Goal: Use online tool/utility: Utilize a website feature to perform a specific function

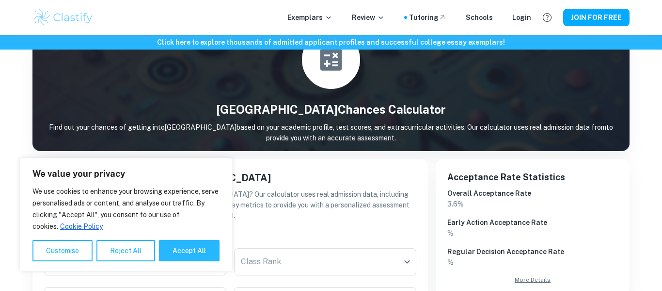
scroll to position [54, 0]
click at [195, 249] on button "Accept All" at bounding box center [189, 250] width 61 height 21
checkbox input "true"
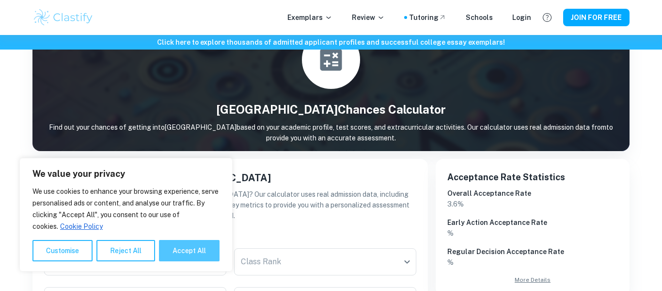
checkbox input "true"
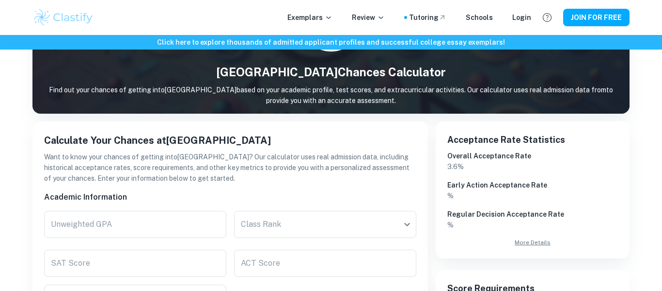
scroll to position [94, 0]
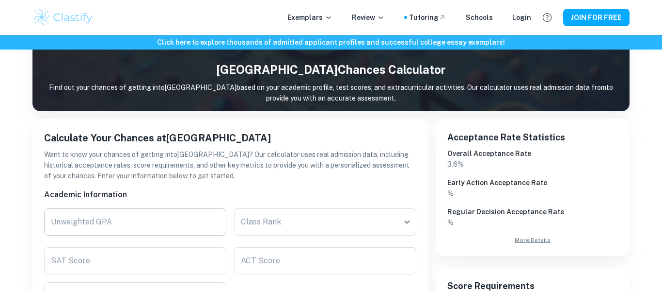
click at [168, 224] on input "Unweighted GPA" at bounding box center [135, 221] width 182 height 27
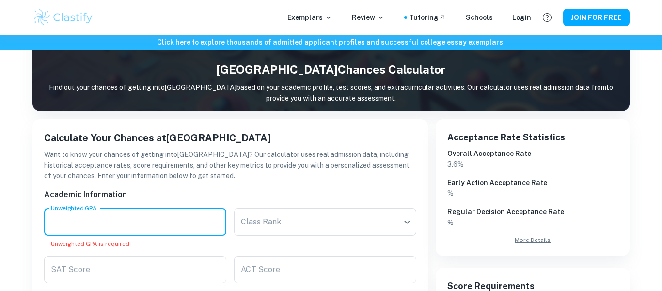
click at [163, 217] on input "Unweighted GPA" at bounding box center [135, 221] width 182 height 27
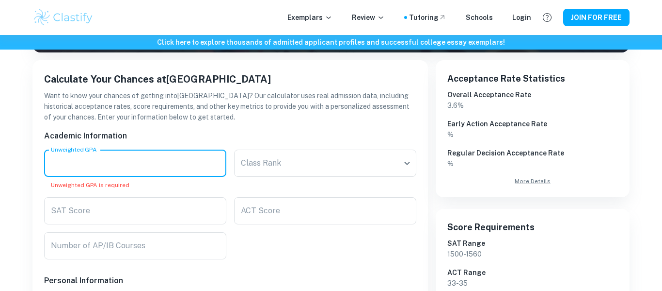
scroll to position [153, 0]
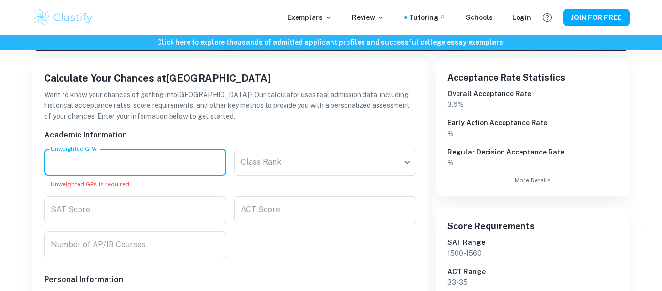
click at [182, 164] on input "Unweighted GPA" at bounding box center [135, 161] width 182 height 27
type input "0"
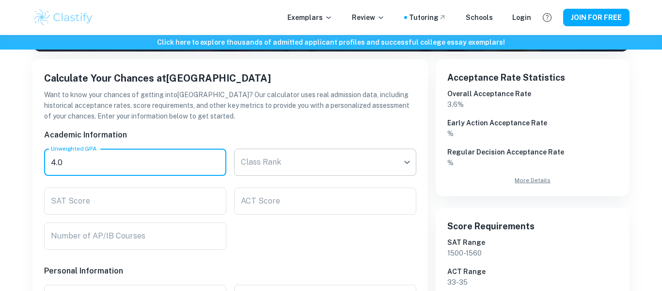
type input "4.0"
click at [306, 159] on body "We value your privacy We use cookies to enhance your browsing experience, serve…" at bounding box center [331, 27] width 662 height 291
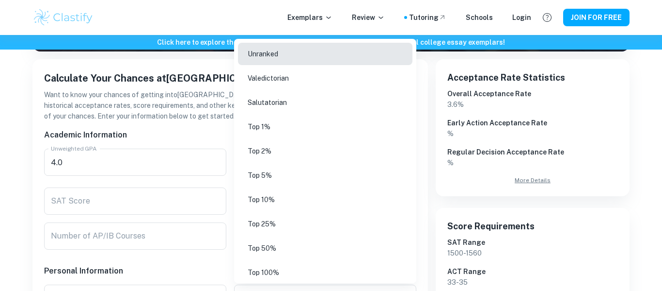
scroll to position [4, 0]
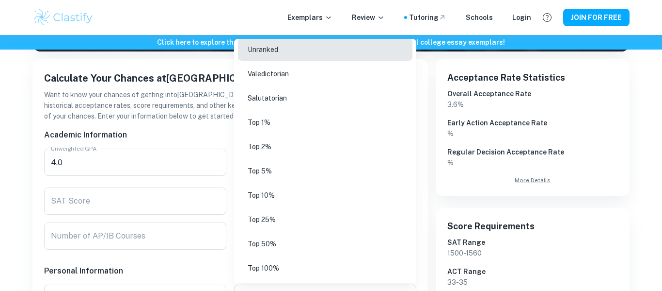
click at [291, 46] on li "Unranked" at bounding box center [325, 49] width 175 height 22
type input "Unranked"
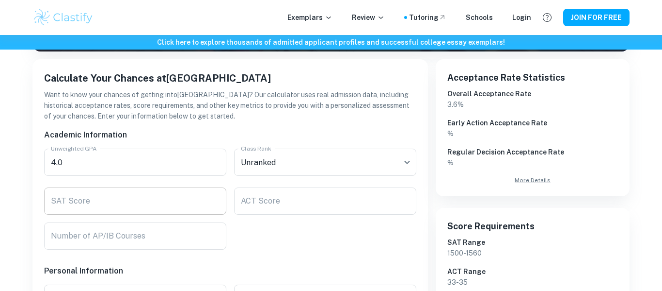
click at [174, 192] on input "SAT Score" at bounding box center [135, 200] width 182 height 27
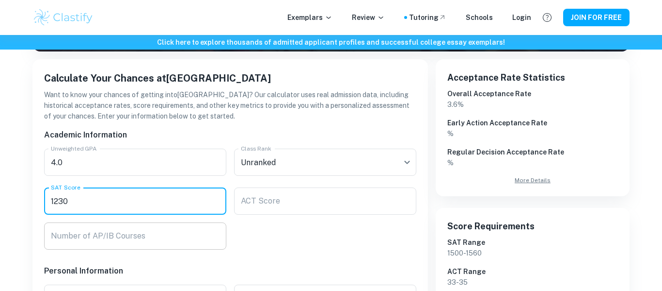
type input "1230"
click at [164, 230] on input "Number of AP/IB Courses" at bounding box center [135, 235] width 182 height 27
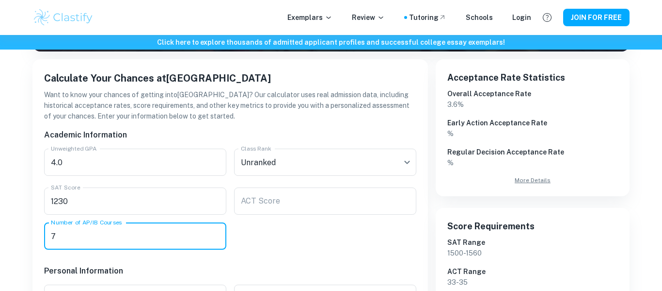
type input "7"
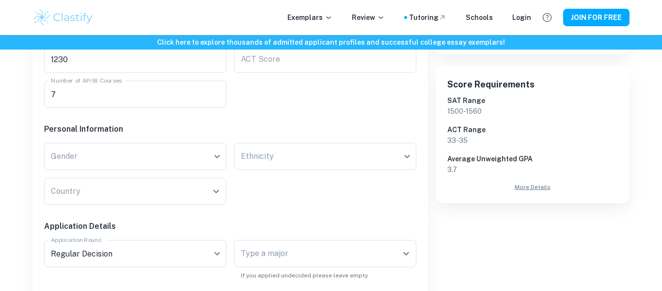
scroll to position [295, 0]
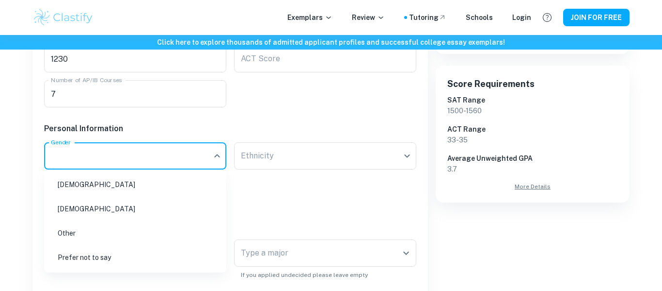
click at [178, 207] on li "[DEMOGRAPHIC_DATA]" at bounding box center [135, 208] width 175 height 22
type input "female"
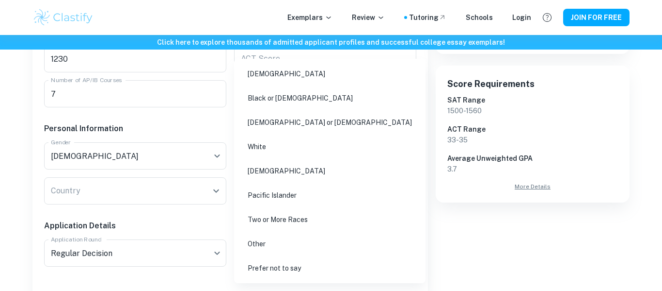
click at [319, 129] on li "[DEMOGRAPHIC_DATA] or [DEMOGRAPHIC_DATA]" at bounding box center [330, 122] width 184 height 22
type input "hispanic"
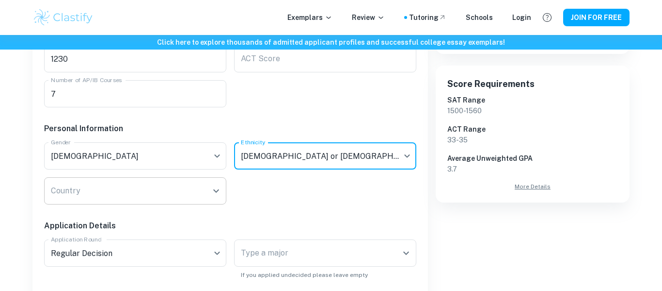
click at [219, 192] on icon "Open" at bounding box center [216, 191] width 12 height 12
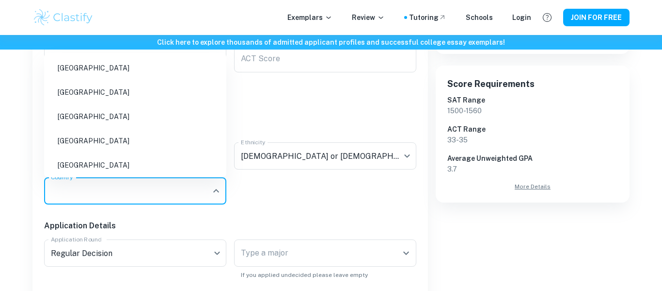
type input "m"
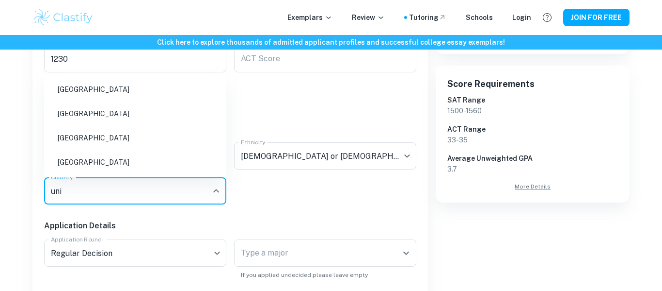
click at [166, 152] on li "[GEOGRAPHIC_DATA]" at bounding box center [135, 162] width 175 height 22
type input "[GEOGRAPHIC_DATA]"
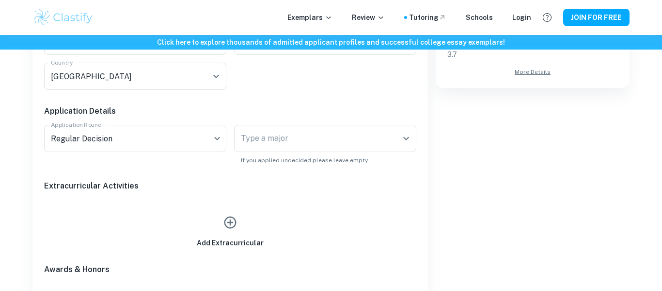
scroll to position [412, 0]
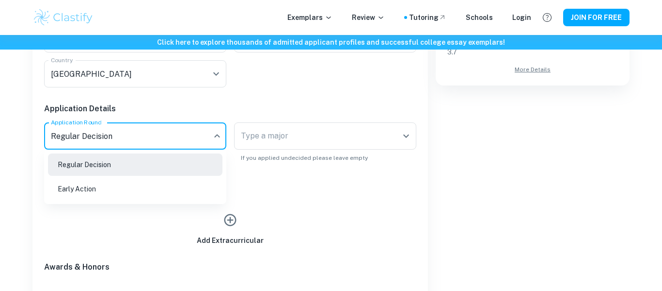
click at [174, 145] on div at bounding box center [331, 145] width 662 height 291
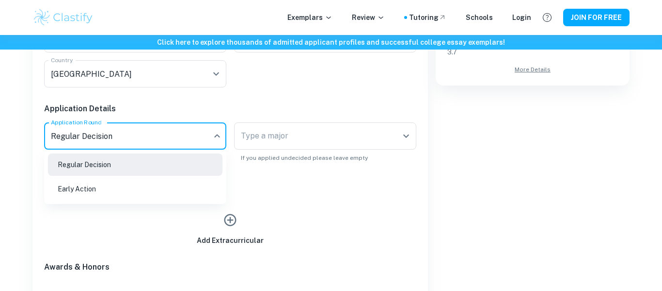
click at [162, 194] on li "Early Action" at bounding box center [135, 189] width 175 height 22
type input "EA"
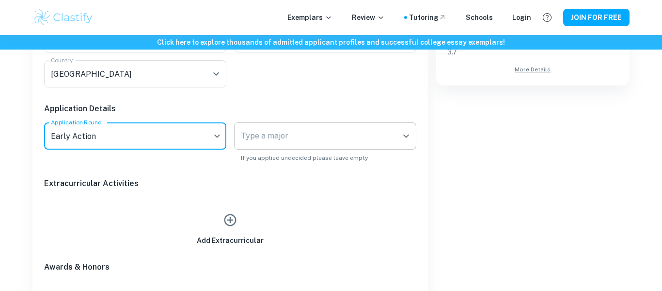
click at [319, 139] on input "Type a major" at bounding box center [318, 136] width 159 height 18
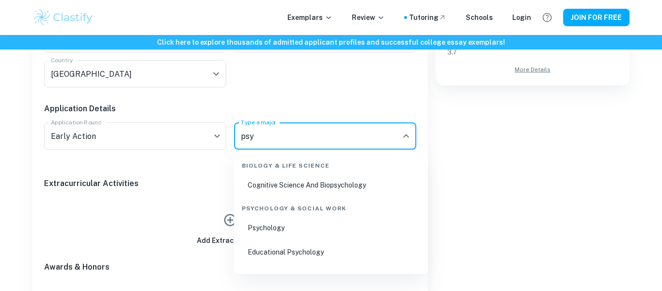
click at [308, 226] on li "Psychology" at bounding box center [331, 227] width 186 height 22
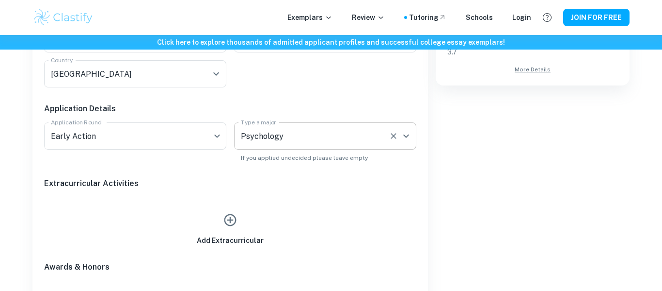
click at [326, 146] on div "Psychology Type a major" at bounding box center [325, 135] width 182 height 27
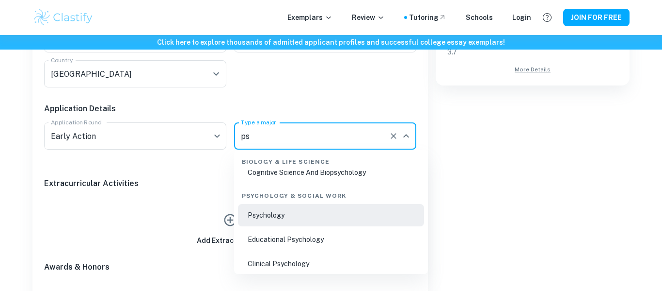
scroll to position [0, 0]
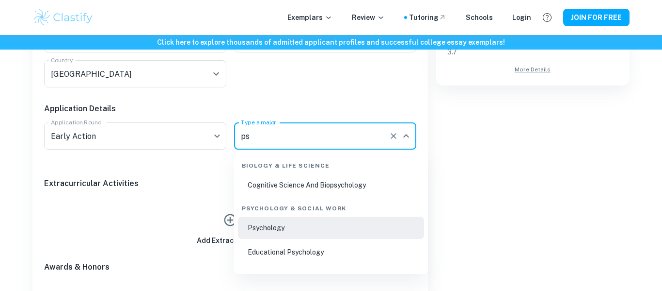
click at [338, 185] on li "Cognitive Science And Biopsychology" at bounding box center [331, 185] width 186 height 22
type input "Cognitive Science And Biopsychology"
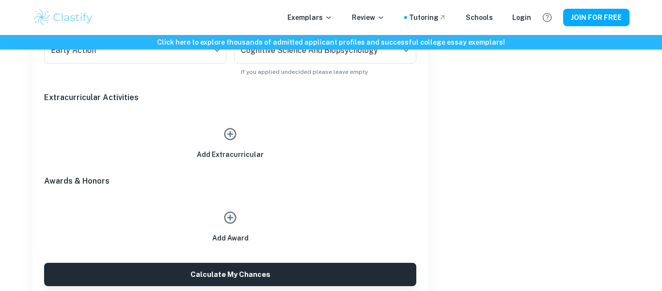
scroll to position [502, 0]
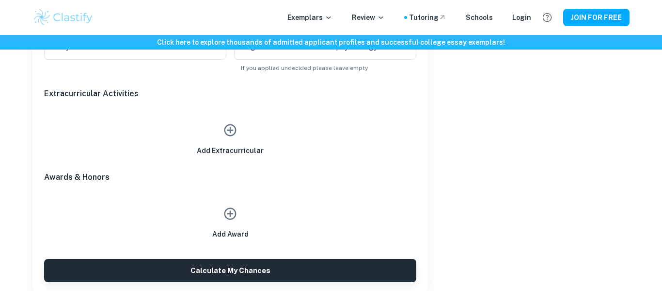
click at [235, 134] on icon "button" at bounding box center [230, 130] width 15 height 15
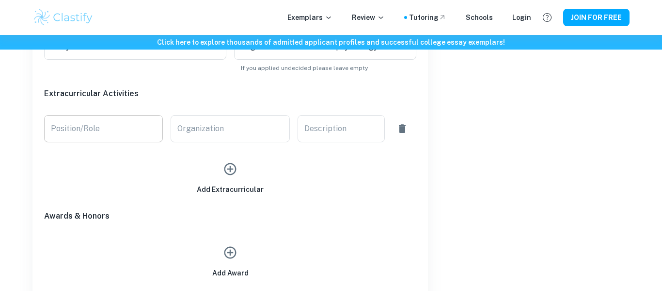
click at [124, 129] on input "Position/Role" at bounding box center [103, 128] width 119 height 27
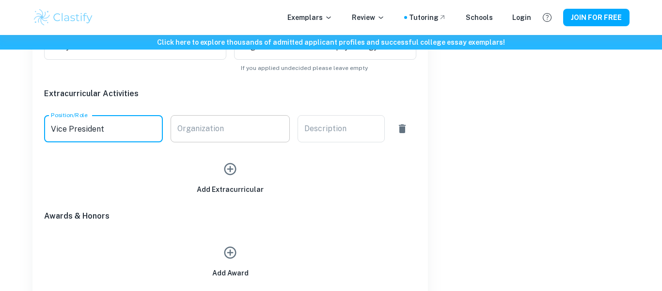
type input "Vice President"
click at [173, 127] on input "Organization" at bounding box center [230, 128] width 119 height 27
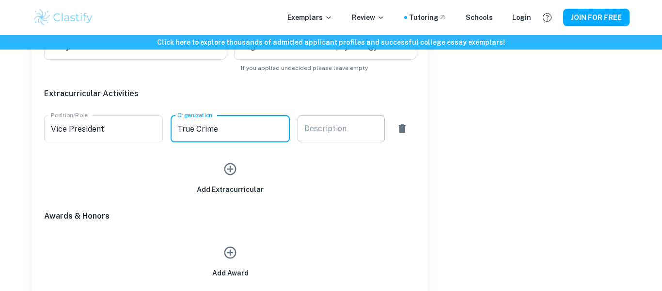
click at [334, 122] on div "Description x Description" at bounding box center [341, 128] width 87 height 27
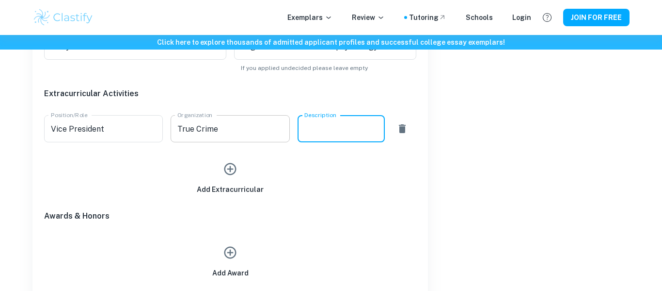
click at [258, 119] on input "True Crime" at bounding box center [230, 128] width 119 height 27
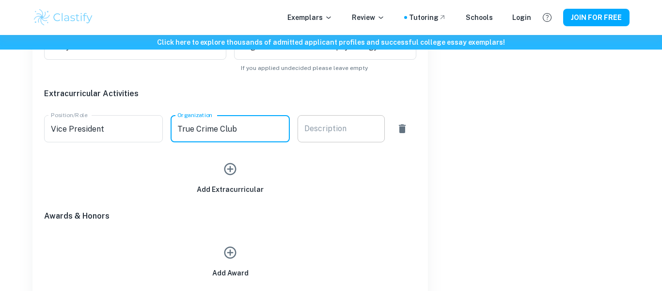
type input "True Crime Club"
click at [319, 133] on div "Description x Description" at bounding box center [341, 128] width 87 height 27
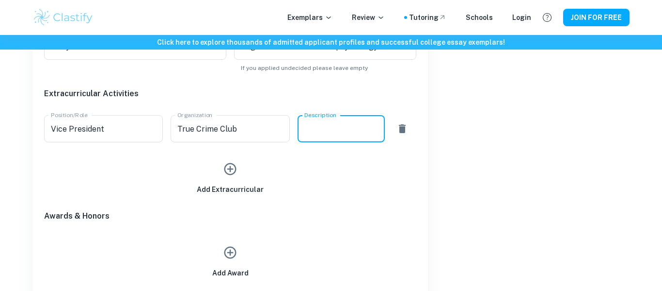
click at [231, 170] on icon "button" at bounding box center [230, 169] width 15 height 15
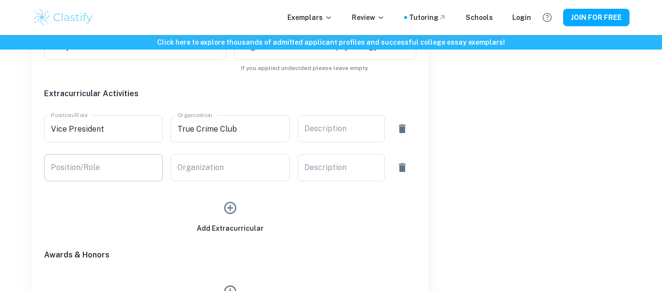
click at [153, 172] on input "Position/Role" at bounding box center [103, 167] width 119 height 27
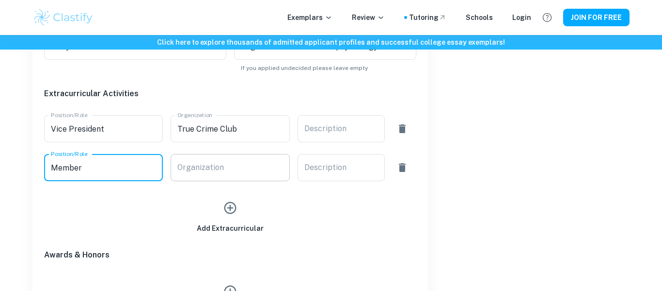
type input "Member"
click at [242, 162] on input "Organization" at bounding box center [230, 167] width 119 height 27
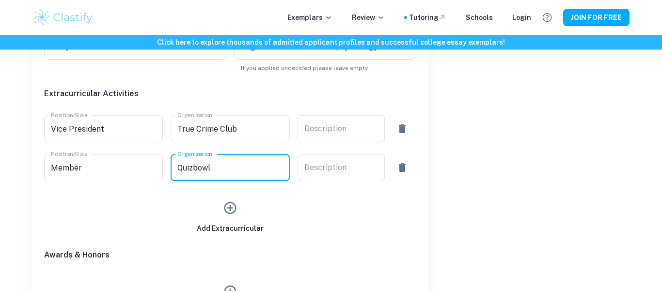
type input "Quizbowl"
click at [229, 219] on div "Add Extracurricular" at bounding box center [230, 214] width 67 height 37
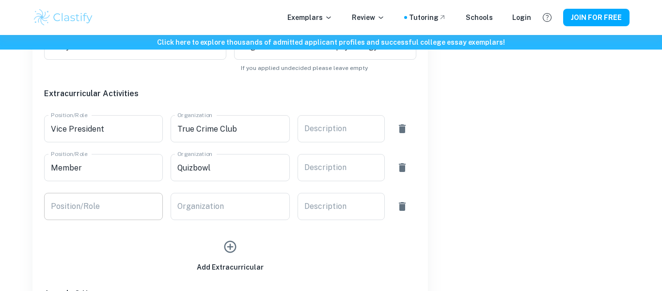
click at [100, 207] on input "Position/Role" at bounding box center [103, 206] width 119 height 27
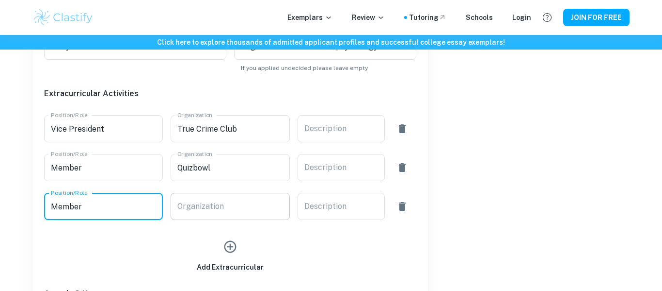
type input "Member"
click at [208, 200] on div "Organization Organization" at bounding box center [230, 206] width 119 height 27
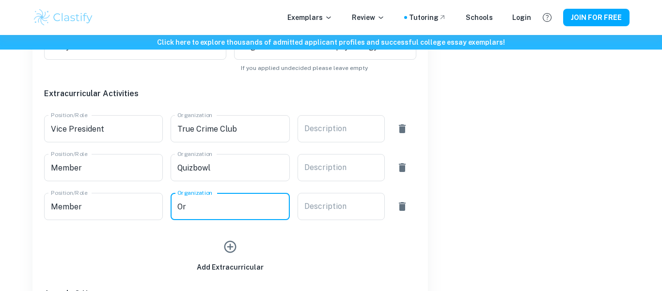
type input "O"
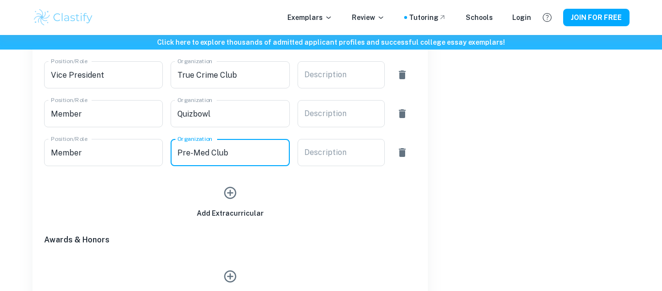
scroll to position [557, 0]
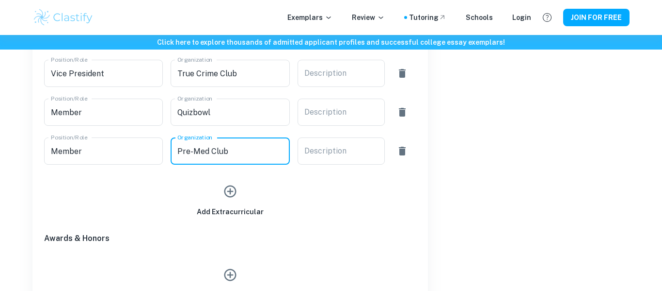
type input "Pre-Med Club"
click at [228, 194] on icon "button" at bounding box center [230, 191] width 15 height 15
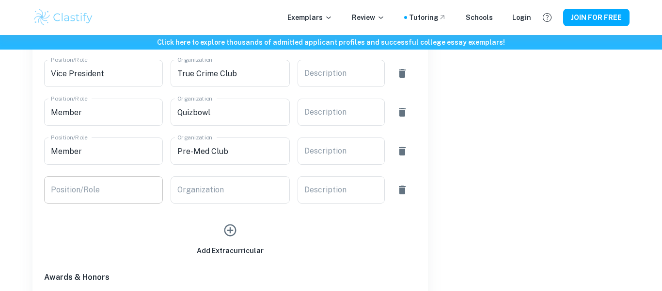
click at [131, 190] on input "Position/Role" at bounding box center [103, 189] width 119 height 27
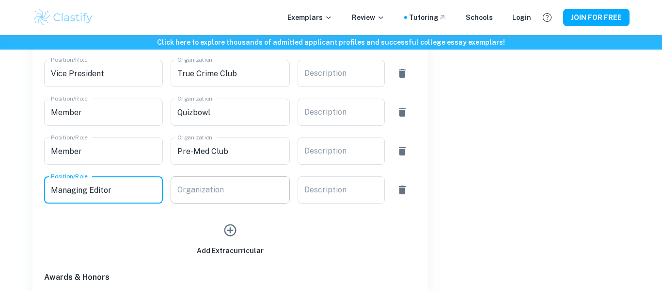
type input "Managing Editor"
click at [191, 190] on div "Organization Organization" at bounding box center [230, 189] width 119 height 27
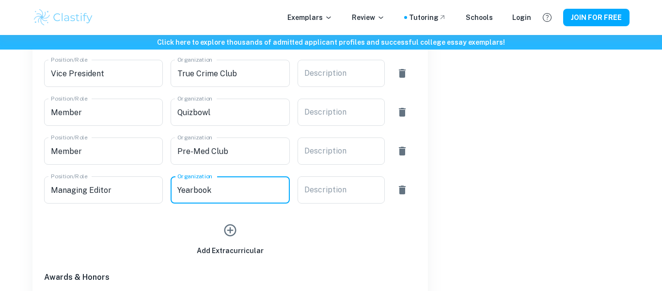
type input "Yearbook"
click at [230, 227] on icon "button" at bounding box center [231, 230] width 12 height 12
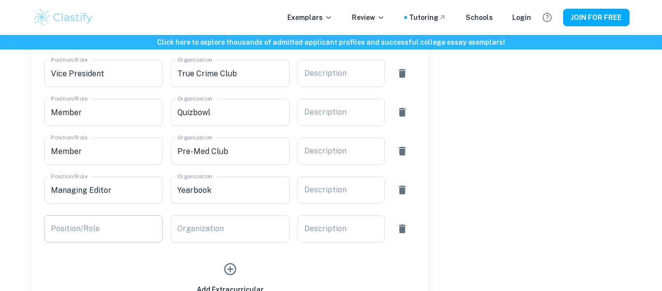
click at [129, 219] on input "Position/Role" at bounding box center [103, 228] width 119 height 27
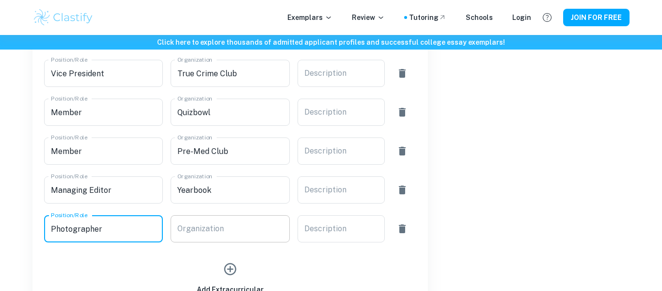
type input "Photographer"
click at [187, 226] on div "Organization Organization" at bounding box center [230, 228] width 119 height 27
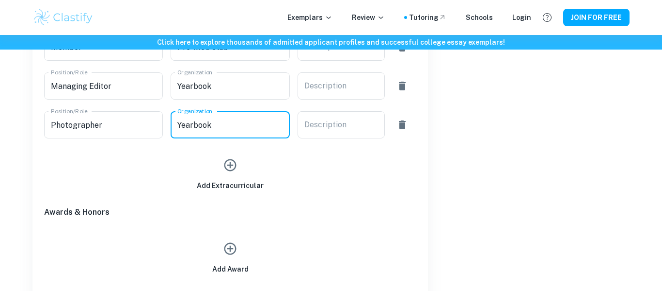
scroll to position [662, 0]
type input "Yearbook"
click at [228, 172] on button "button" at bounding box center [230, 163] width 22 height 22
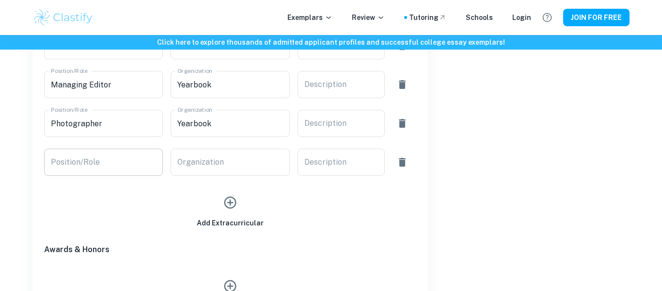
click at [119, 153] on input "Position/Role" at bounding box center [103, 161] width 119 height 27
type input "Member"
click at [198, 157] on div "Organization Organization" at bounding box center [230, 161] width 119 height 27
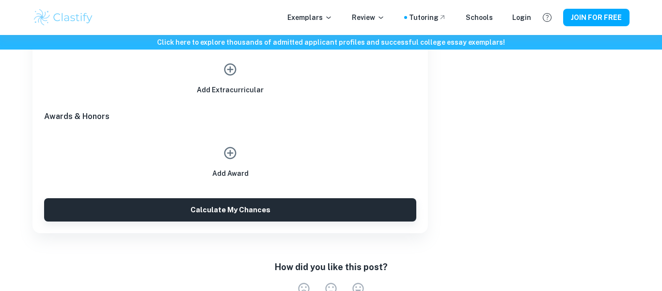
scroll to position [794, 0]
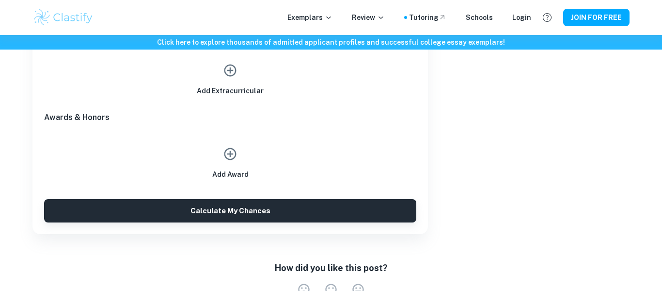
type input "National [PERSON_NAME]"
click at [235, 155] on icon "button" at bounding box center [231, 154] width 12 height 12
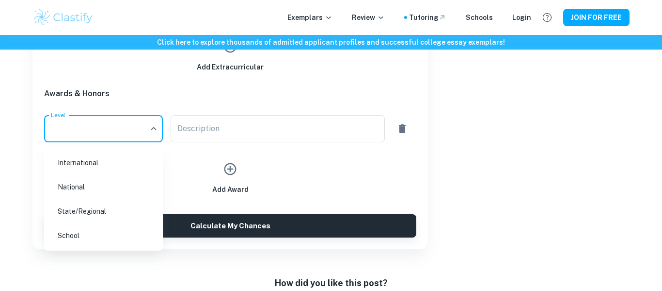
scroll to position [808, 0]
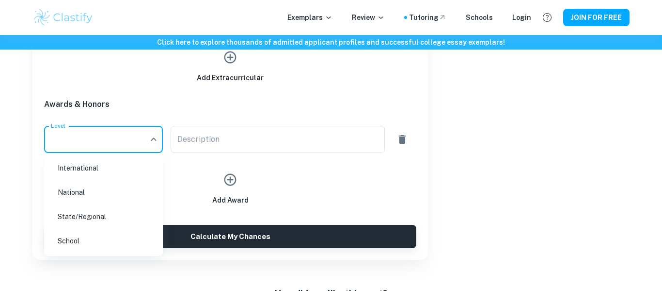
click at [108, 196] on li "National" at bounding box center [103, 192] width 111 height 22
type input "National"
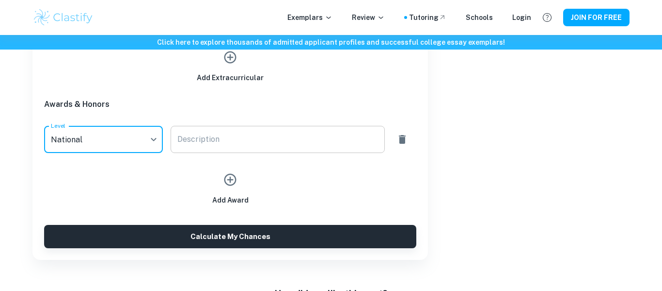
click at [226, 147] on div "x Description" at bounding box center [278, 139] width 214 height 27
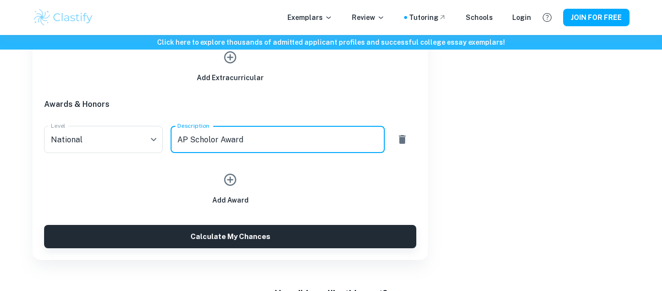
click at [214, 141] on textarea "AP Scholor Award" at bounding box center [278, 139] width 200 height 11
type textarea "AP Scholar Award"
click at [294, 106] on h6 "Awards & Honors" at bounding box center [230, 104] width 372 height 12
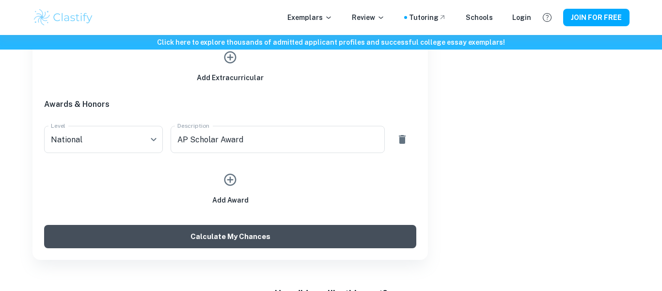
click at [264, 236] on button "Calculate My Chances" at bounding box center [230, 236] width 372 height 23
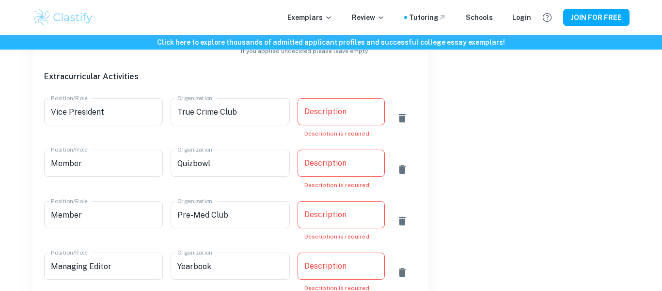
scroll to position [524, 0]
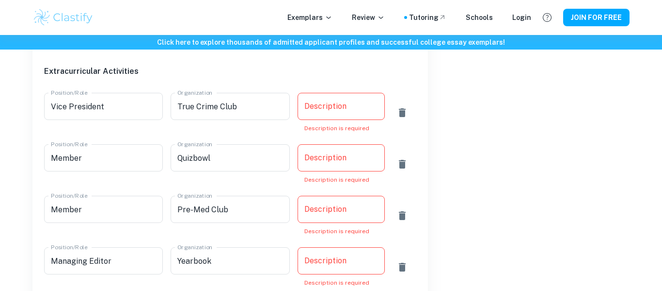
click at [342, 109] on div "Description x Description Description is required" at bounding box center [341, 113] width 87 height 40
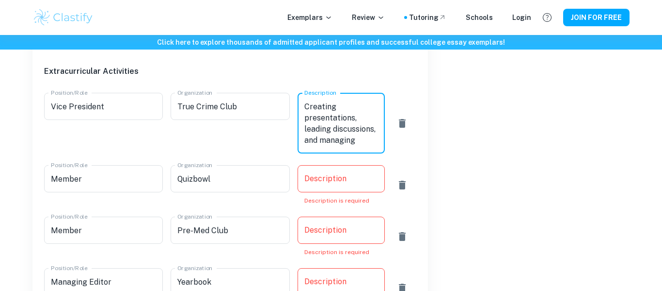
scroll to position [11, 0]
type textarea "Creating presentations, leading discussions, and managing social media."
click at [339, 173] on div "Description x Description Description is required" at bounding box center [341, 185] width 87 height 40
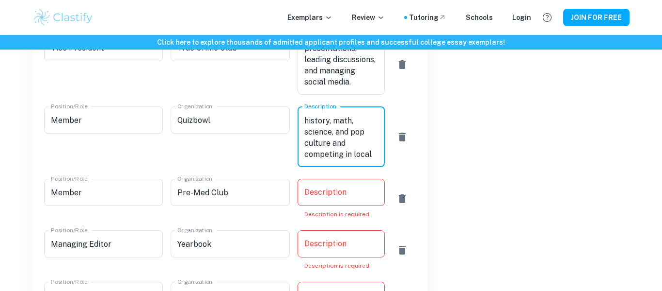
scroll to position [33, 0]
type textarea "Participating in trivia in literature, history, math, science, and pop culture …"
click at [329, 195] on div "Description x Description Description is required" at bounding box center [341, 198] width 87 height 40
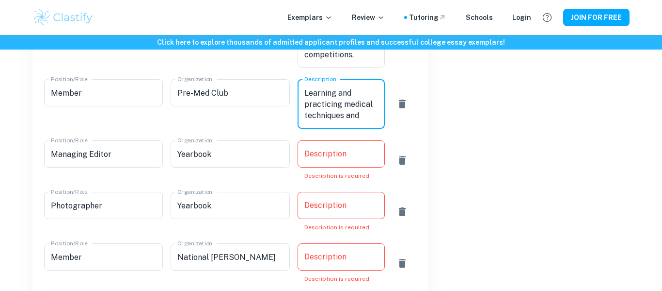
scroll to position [0, 0]
click at [338, 152] on div "Description x Description Description is required" at bounding box center [341, 160] width 87 height 40
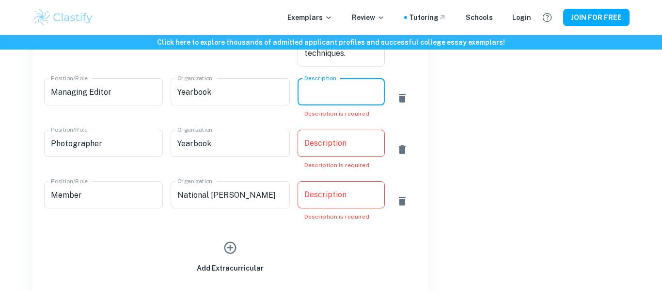
scroll to position [745, 0]
click at [339, 99] on div "x Description" at bounding box center [341, 91] width 87 height 27
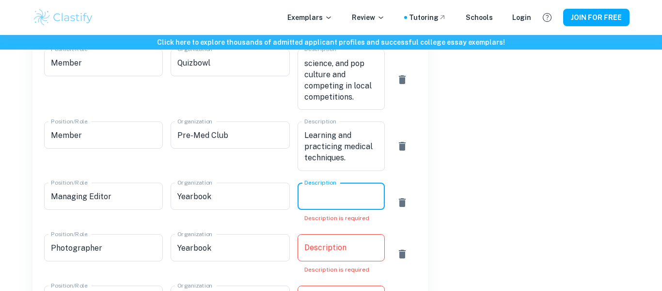
scroll to position [629, 0]
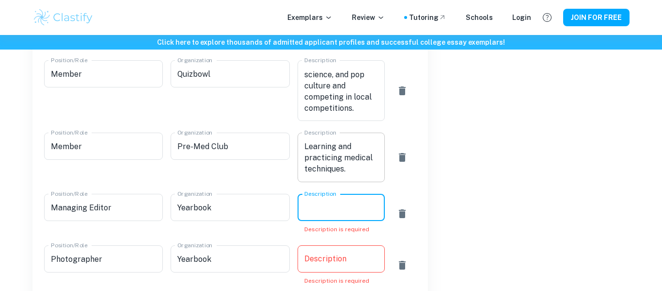
click at [348, 173] on textarea "Learning and practicing medical techniques." at bounding box center [342, 157] width 74 height 33
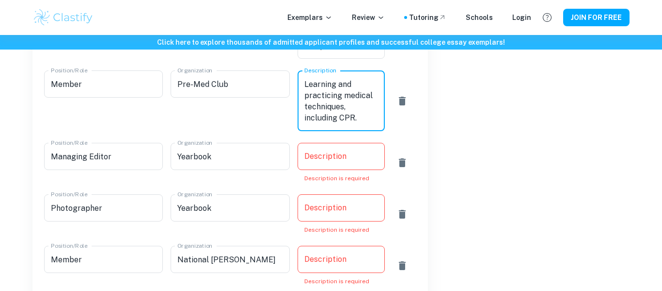
scroll to position [693, 0]
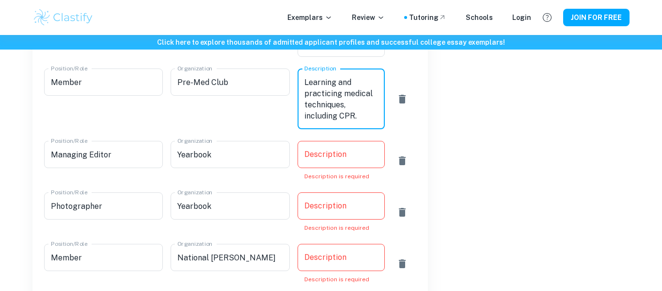
type textarea "Learning and practicing medical techniques, including CPR."
click at [334, 165] on div "x Description" at bounding box center [341, 154] width 87 height 27
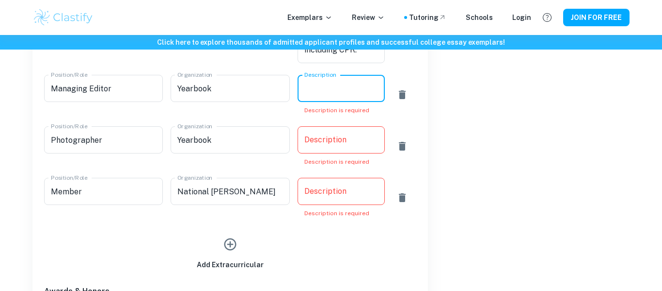
scroll to position [762, 0]
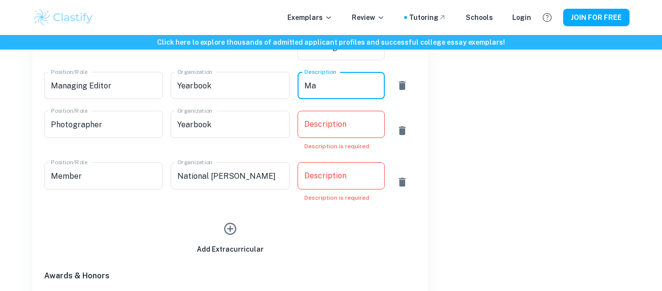
type textarea "M"
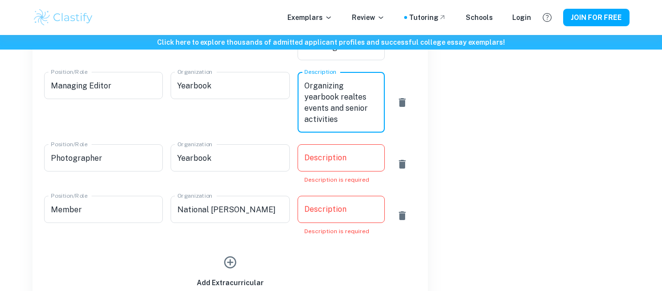
click at [357, 93] on textarea "Organizing yearbook realtes events and senior activities" at bounding box center [342, 102] width 74 height 45
click at [362, 97] on textarea "Organizing yearbook realtes events and senior activities" at bounding box center [342, 102] width 74 height 45
click at [359, 97] on textarea "Organizing yearbook realtes events and senior activities" at bounding box center [342, 102] width 74 height 45
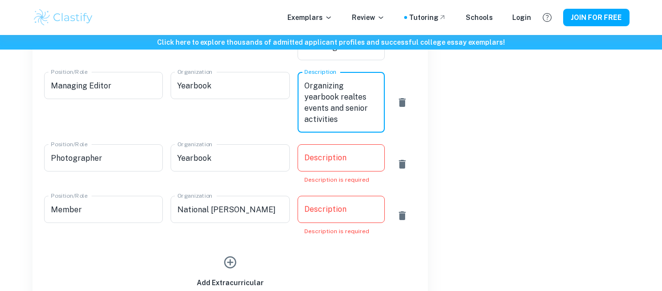
click at [359, 97] on textarea "Organizing yearbook realtes events and senior activities" at bounding box center [342, 102] width 74 height 45
click at [350, 119] on textarea "Organizing yearbook related events and senior activities" at bounding box center [342, 102] width 74 height 45
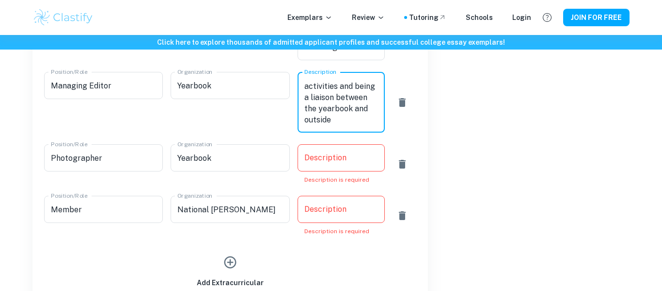
scroll to position [44, 0]
type textarea "Organizing yearbook related events and senior activities and being a liaison be…"
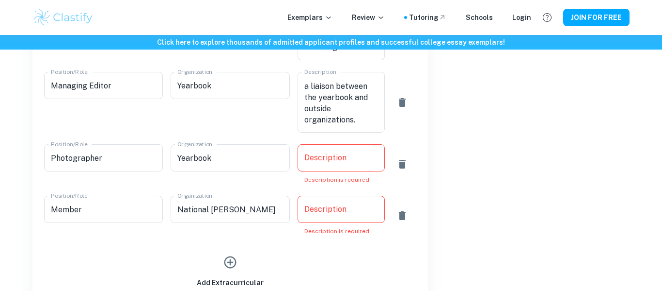
click at [364, 149] on div "x Description" at bounding box center [341, 157] width 87 height 27
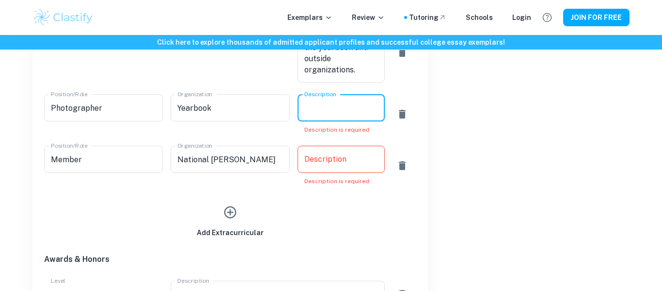
scroll to position [814, 0]
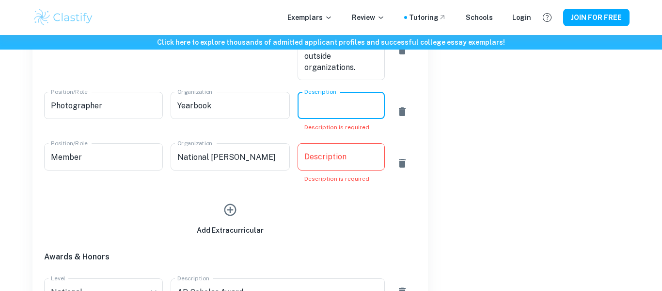
click at [371, 104] on textarea "Description" at bounding box center [342, 105] width 74 height 11
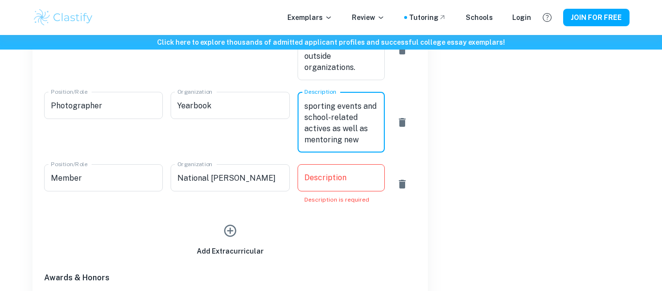
scroll to position [22, 0]
type textarea "Taking photos at sporting events and school-related actives as well as mentorin…"
click at [344, 180] on div "Description x Description Description is required" at bounding box center [341, 184] width 87 height 40
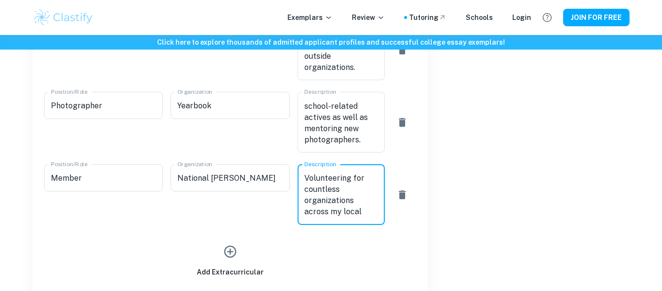
scroll to position [11, 0]
type textarea "Volunteering for countless organizations across my local area."
click at [232, 253] on icon "button" at bounding box center [230, 251] width 15 height 15
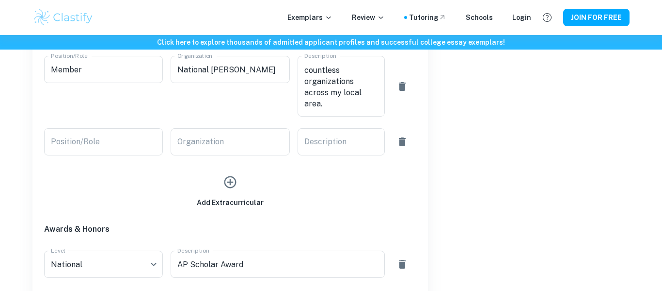
scroll to position [928, 0]
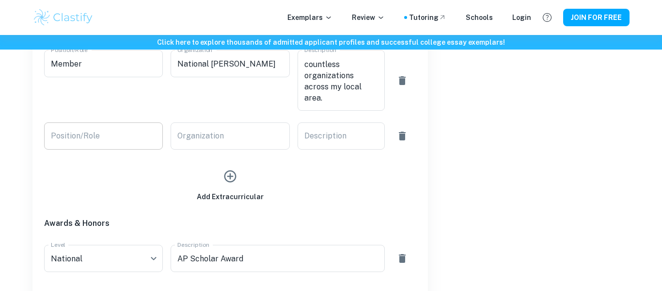
click at [109, 130] on input "Position/Role" at bounding box center [103, 135] width 119 height 27
click at [401, 132] on icon "button" at bounding box center [402, 135] width 7 height 9
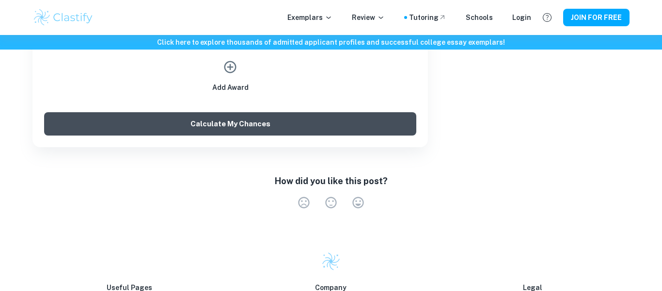
click at [385, 118] on button "Calculate My Chances" at bounding box center [230, 123] width 372 height 23
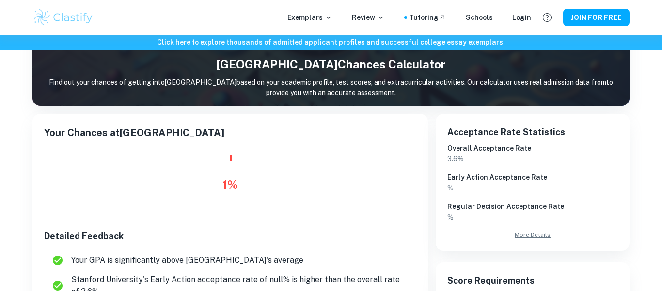
scroll to position [96, 0]
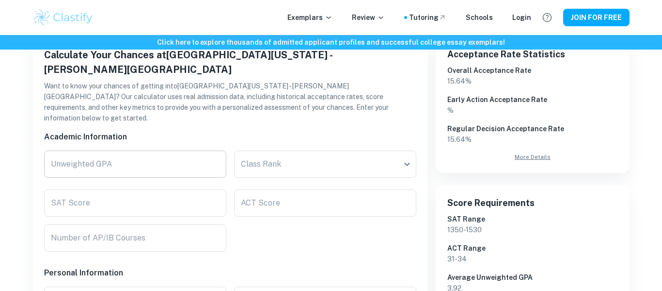
scroll to position [176, 0]
click at [197, 151] on input "Unweighted GPA" at bounding box center [135, 164] width 182 height 27
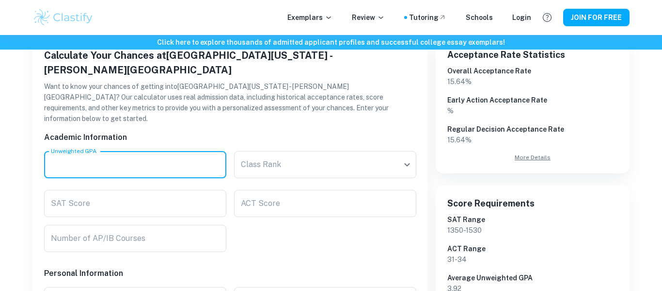
type input "-1"
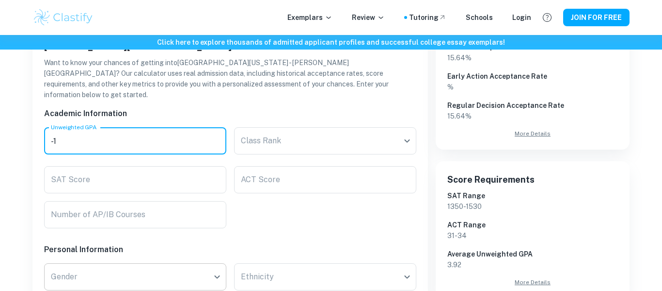
scroll to position [198, 0]
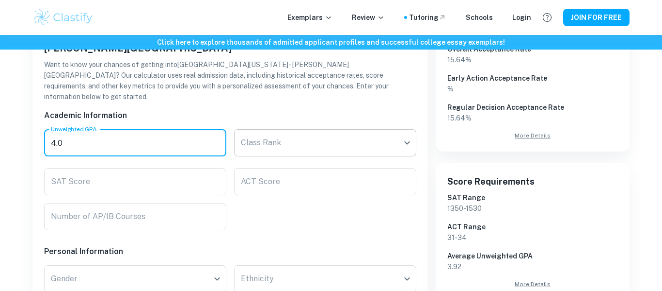
type input "4.0"
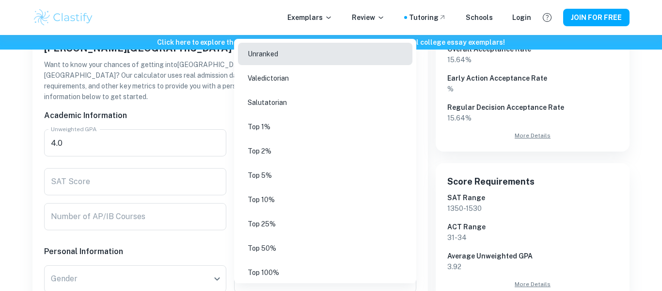
click at [327, 49] on li "Unranked" at bounding box center [325, 54] width 175 height 22
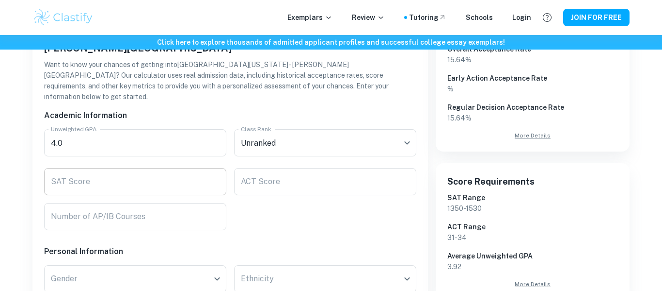
click at [168, 168] on input "SAT Score" at bounding box center [135, 181] width 182 height 27
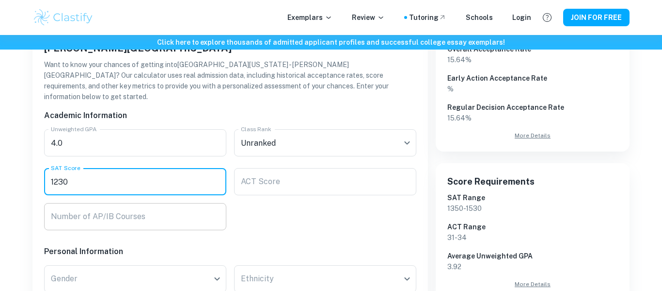
type input "1230"
click at [202, 203] on input "Number of AP/IB Courses" at bounding box center [135, 216] width 182 height 27
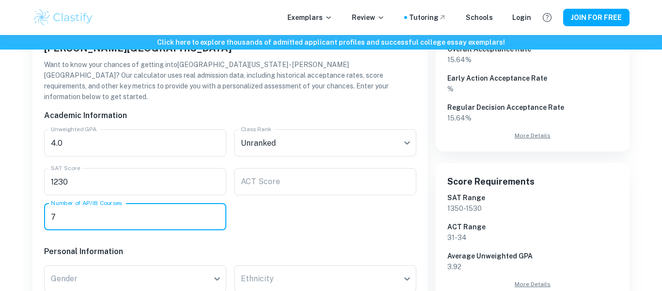
type input "7"
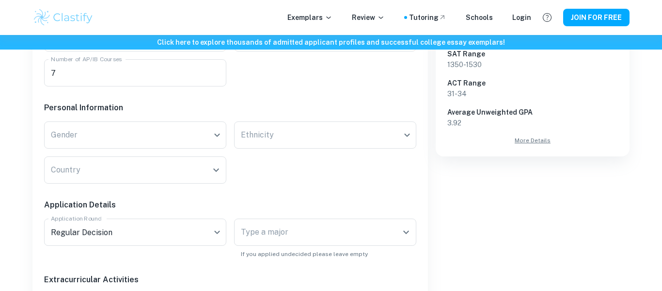
scroll to position [345, 0]
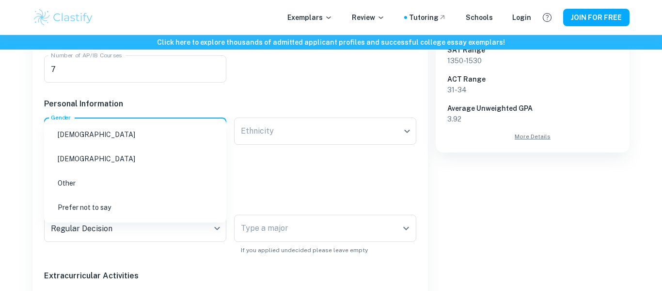
click at [141, 153] on li "[DEMOGRAPHIC_DATA]" at bounding box center [135, 158] width 175 height 22
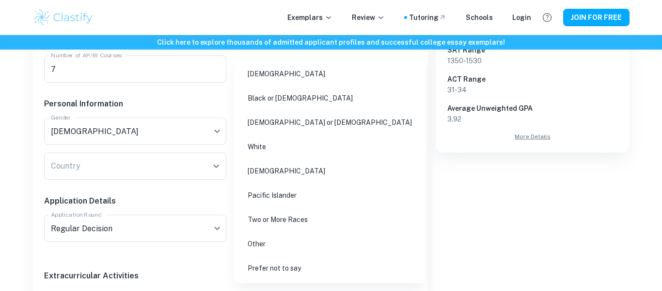
click at [284, 119] on li "[DEMOGRAPHIC_DATA] or [DEMOGRAPHIC_DATA]" at bounding box center [330, 122] width 184 height 22
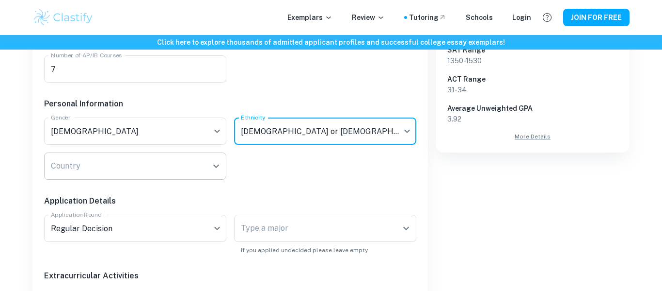
click at [205, 157] on input "Country" at bounding box center [127, 166] width 159 height 18
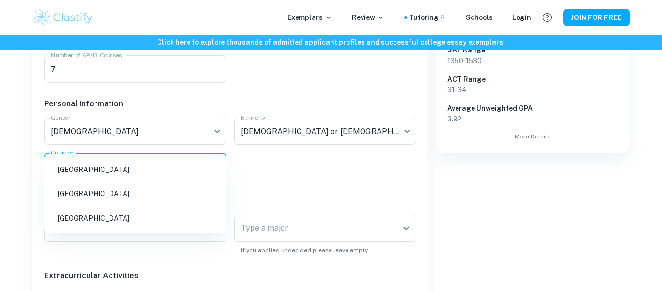
click at [114, 218] on li "[GEOGRAPHIC_DATA]" at bounding box center [135, 218] width 175 height 22
type input "unit"
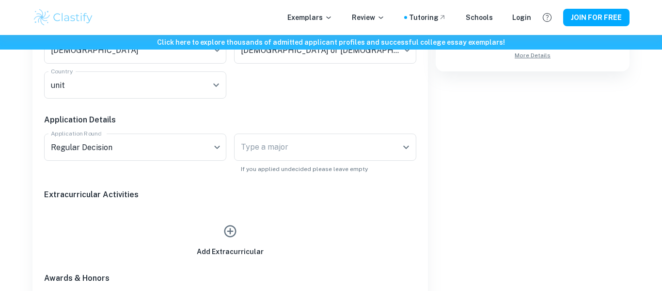
scroll to position [432, 0]
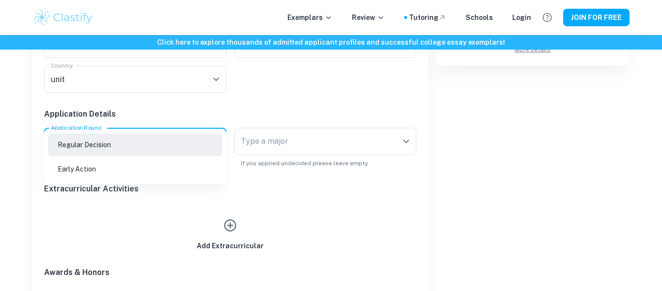
click at [176, 169] on li "Early Action" at bounding box center [135, 169] width 175 height 22
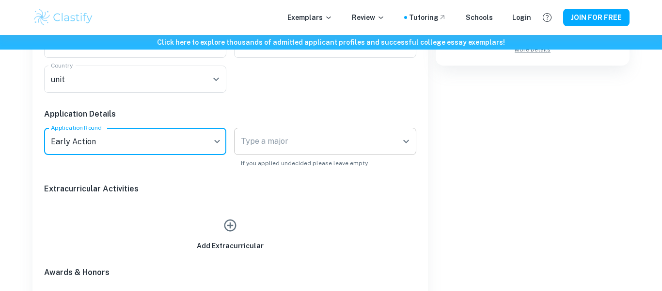
click at [294, 128] on div "Type a major" at bounding box center [325, 141] width 182 height 27
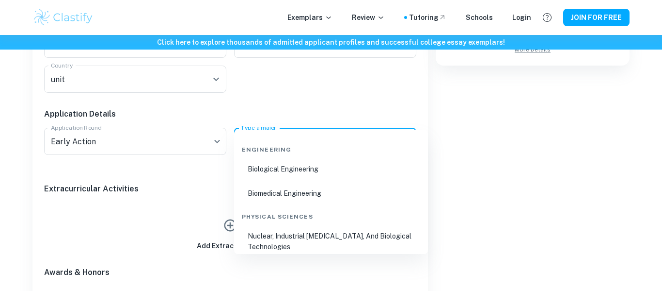
scroll to position [0, 0]
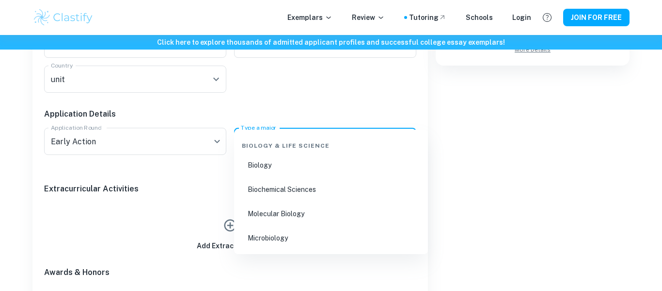
type input "b"
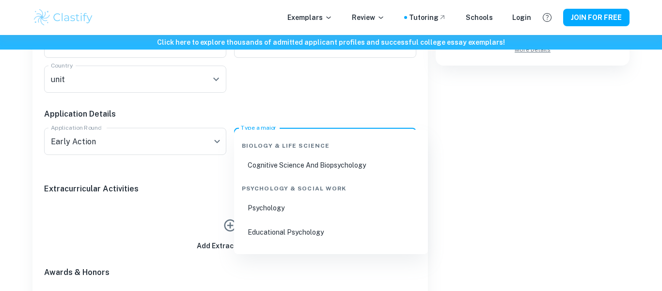
click at [362, 159] on li "Cognitive Science And Biopsychology" at bounding box center [331, 165] width 186 height 22
type input "psy"
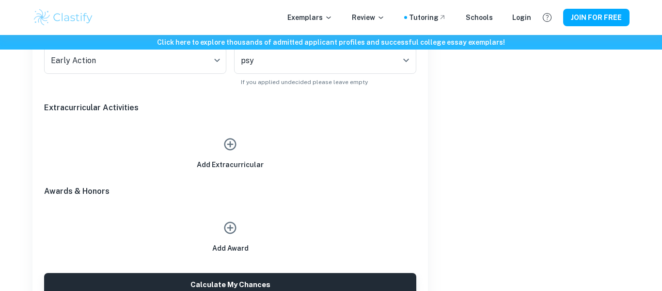
scroll to position [514, 0]
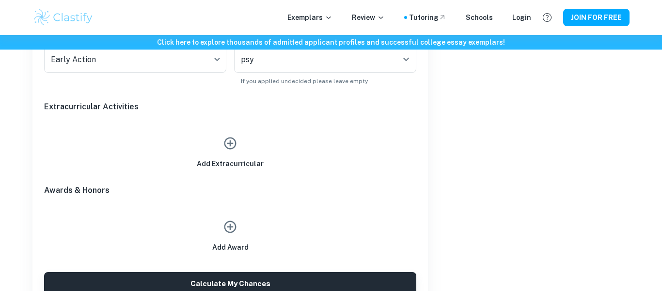
click at [236, 136] on icon "button" at bounding box center [230, 143] width 15 height 15
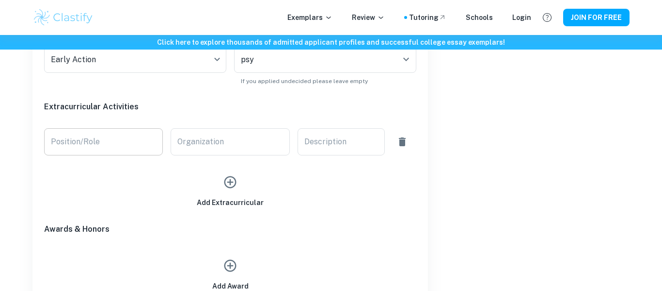
click at [113, 128] on input "Position/Role" at bounding box center [103, 141] width 119 height 27
type input "Vice President"
click at [222, 128] on input "Organization" at bounding box center [230, 141] width 119 height 27
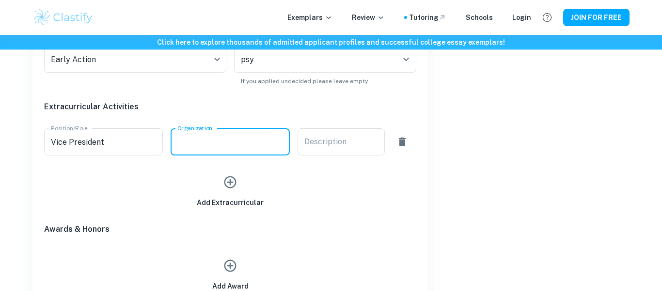
type input "True Crime Club"
click at [349, 136] on textarea "Description" at bounding box center [342, 141] width 74 height 11
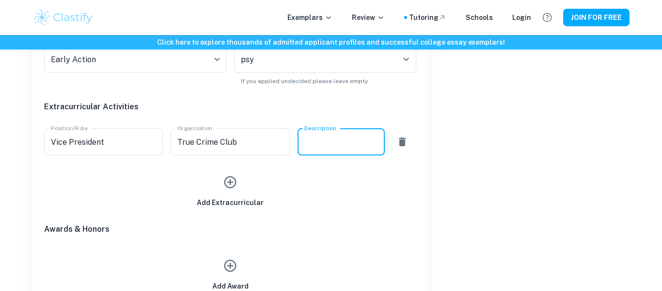
click at [349, 136] on textarea "Description" at bounding box center [342, 141] width 74 height 11
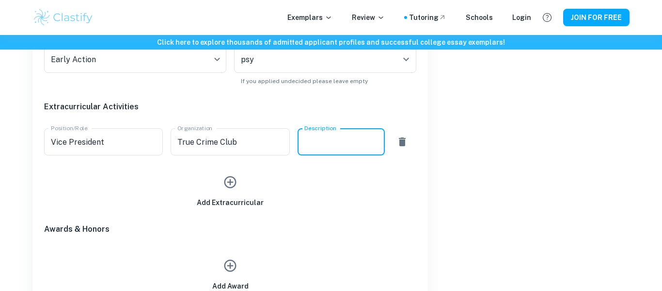
click at [233, 175] on icon "button" at bounding box center [230, 182] width 15 height 15
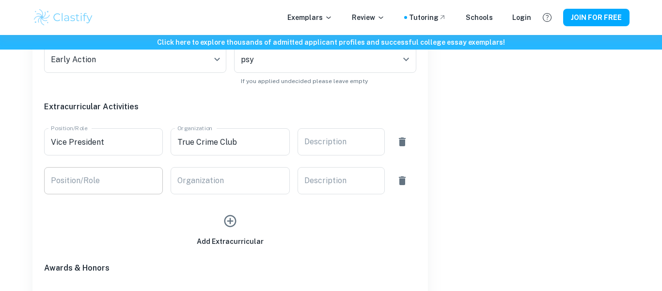
click at [119, 167] on input "Position/Role" at bounding box center [103, 180] width 119 height 27
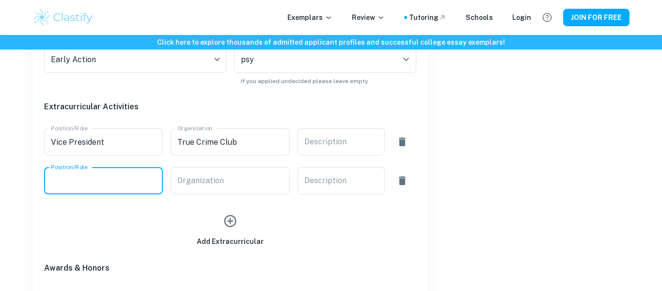
type input "Member"
click at [217, 167] on div "Organization Organization" at bounding box center [230, 180] width 119 height 27
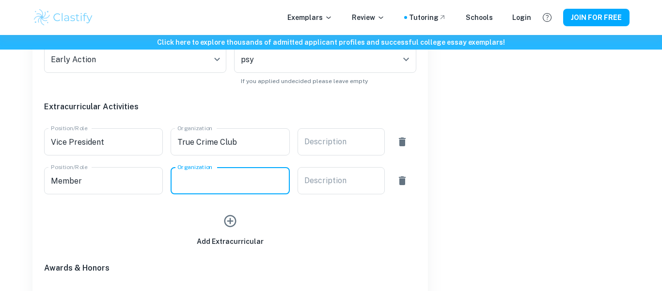
type input "Quizbowl"
click at [234, 215] on icon "button" at bounding box center [231, 221] width 12 height 12
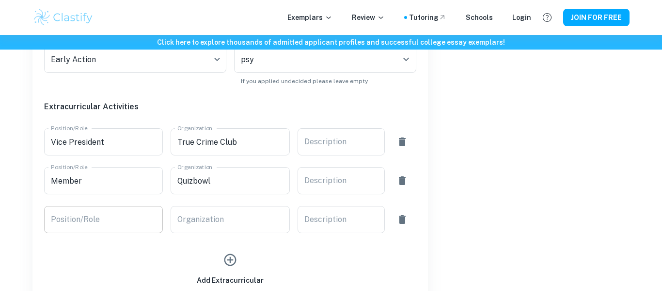
click at [124, 206] on input "Position/Role" at bounding box center [103, 219] width 119 height 27
type input "Member"
click at [199, 206] on input "Organization" at bounding box center [230, 219] width 119 height 27
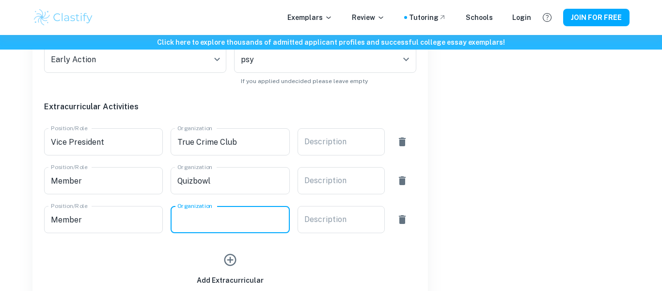
type input "Pre-Med Club"
click at [232, 252] on icon "button" at bounding box center [230, 259] width 15 height 15
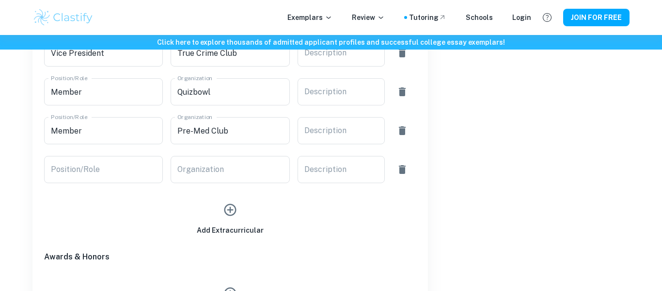
scroll to position [609, 0]
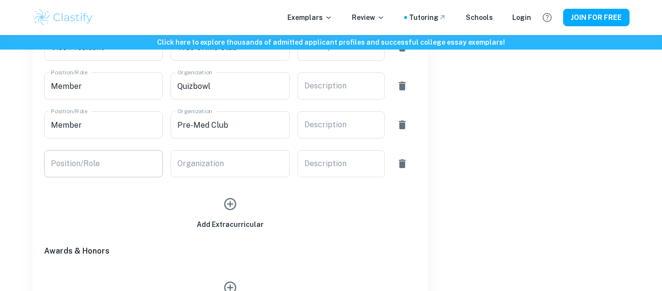
click at [104, 150] on input "Position/Role" at bounding box center [103, 163] width 119 height 27
type input "Managing Editor"
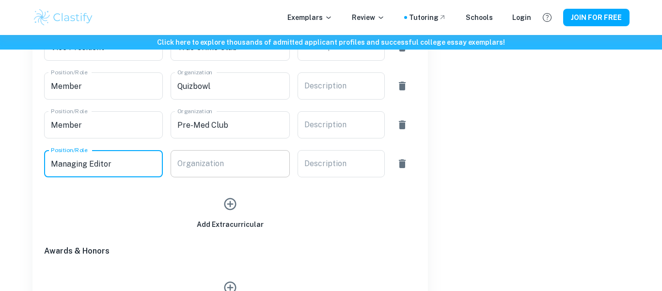
click at [215, 150] on input "Organization" at bounding box center [230, 163] width 119 height 27
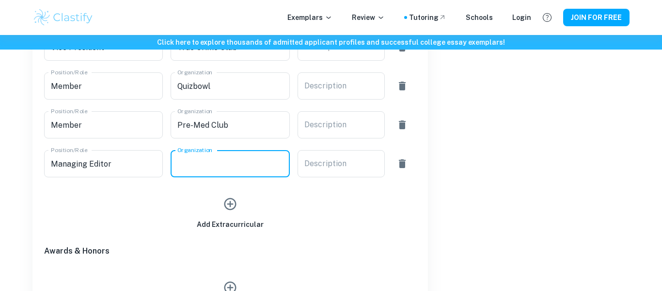
type input "Yearbook"
click at [231, 196] on icon "button" at bounding box center [230, 203] width 15 height 15
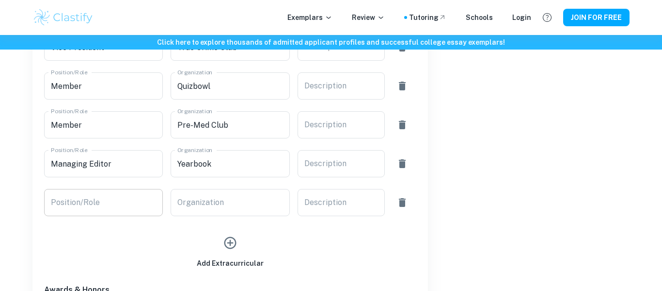
click at [113, 189] on input "Position/Role" at bounding box center [103, 202] width 119 height 27
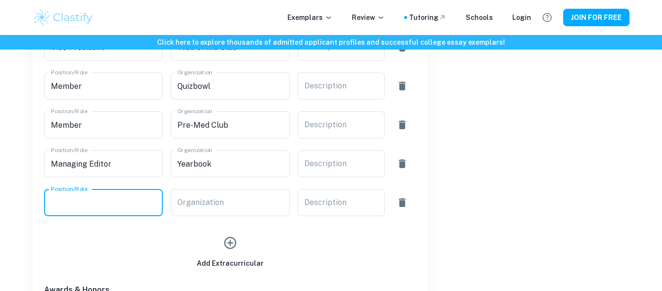
type input "Photographer"
click at [210, 189] on input "Organization" at bounding box center [230, 202] width 119 height 27
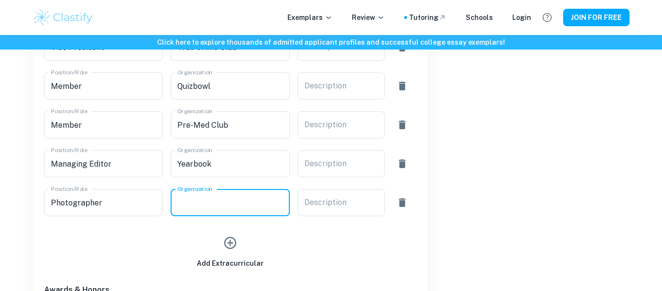
type input "Yearbook"
click at [227, 237] on icon "button" at bounding box center [231, 243] width 12 height 12
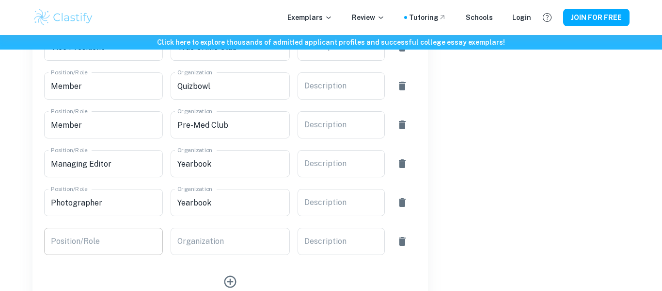
click at [147, 227] on input "Position/Role" at bounding box center [103, 240] width 119 height 27
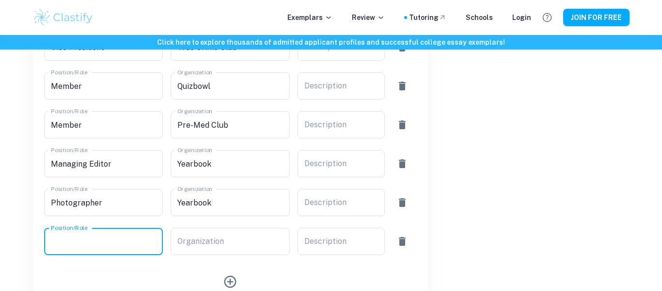
type input "Member"
click at [201, 228] on input "Organization" at bounding box center [230, 240] width 119 height 27
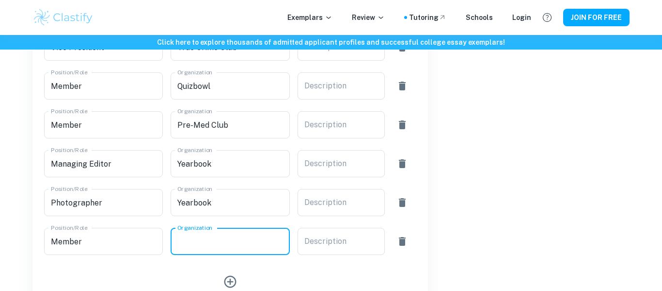
type input "National [PERSON_NAME]"
click at [234, 274] on icon "button" at bounding box center [230, 281] width 15 height 15
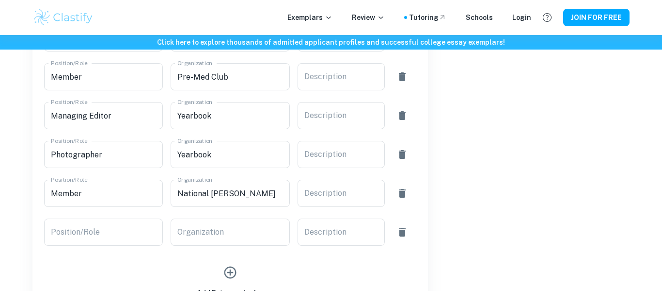
scroll to position [673, 0]
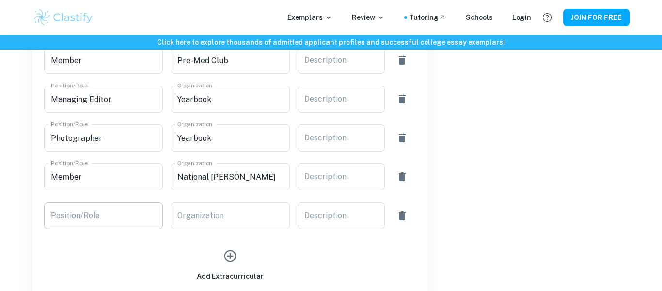
click at [127, 202] on input "Position/Role" at bounding box center [103, 215] width 119 height 27
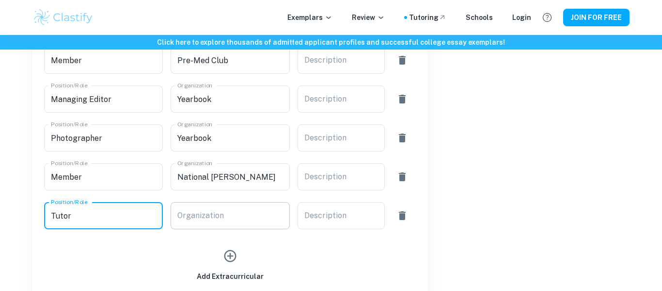
type input "Tutor"
click at [197, 202] on div "Organization Organization" at bounding box center [230, 215] width 119 height 27
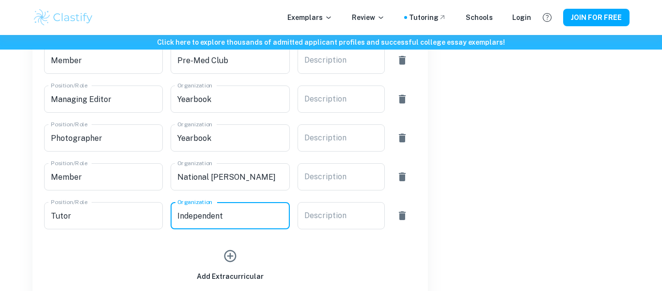
type input "Independent"
click at [228, 248] on icon "button" at bounding box center [230, 255] width 15 height 15
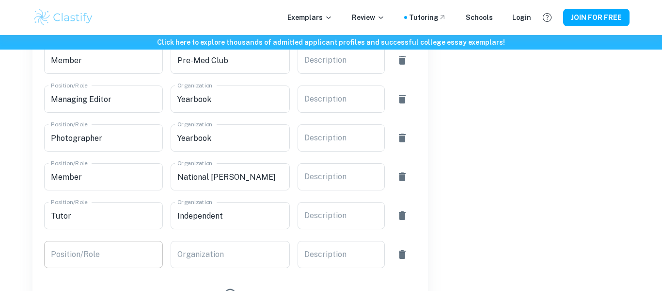
click at [118, 241] on input "Position/Role" at bounding box center [103, 254] width 119 height 27
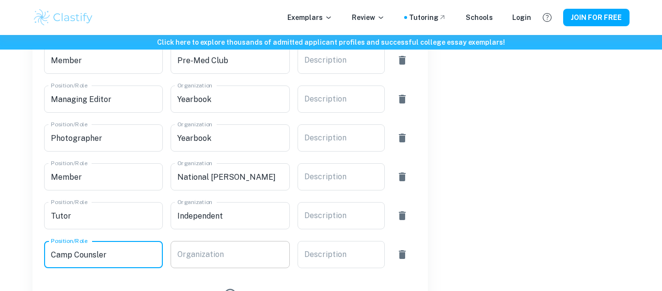
type input "Camp Counsler"
click at [186, 241] on input "Organization" at bounding box center [230, 254] width 119 height 27
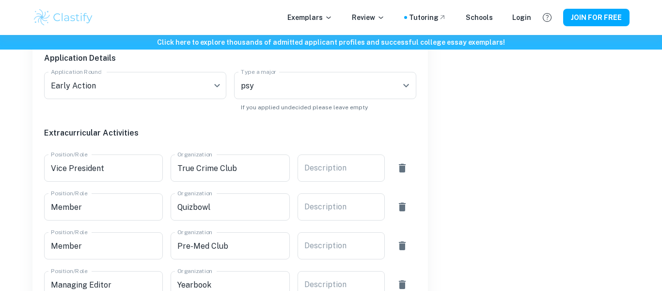
scroll to position [494, 0]
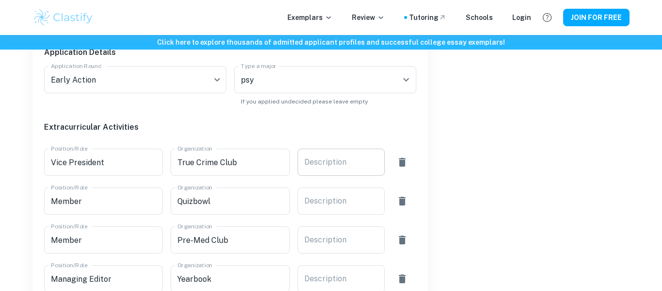
type input "MSU, GATE"
click at [349, 157] on textarea "Description" at bounding box center [342, 162] width 74 height 11
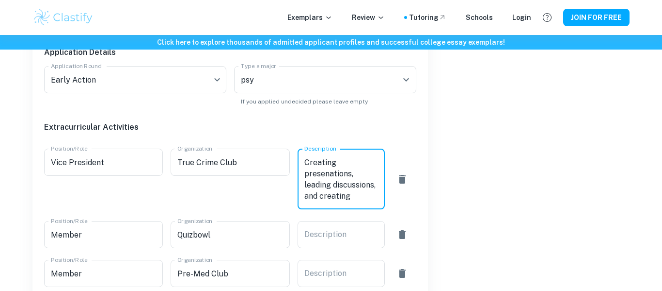
scroll to position [22, 0]
click at [331, 221] on div "Description x Description" at bounding box center [341, 234] width 87 height 27
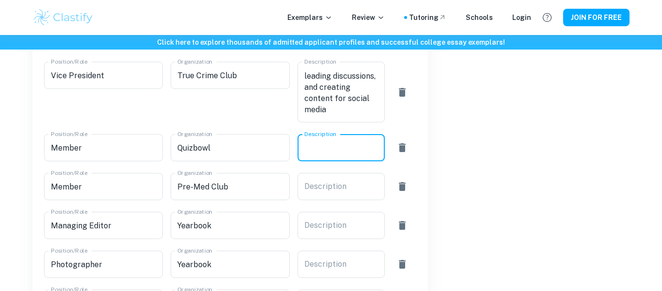
scroll to position [586, 0]
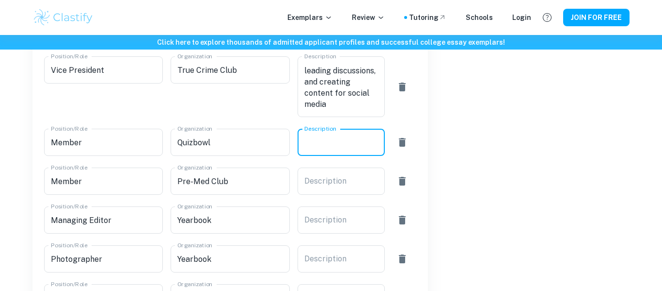
click at [337, 129] on div "x Description" at bounding box center [341, 142] width 87 height 27
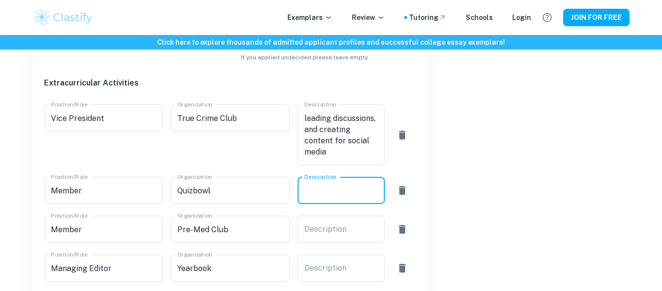
scroll to position [0, 0]
click at [326, 113] on textarea "Creating presenations, leading discussions, and creating content for social med…" at bounding box center [342, 135] width 74 height 45
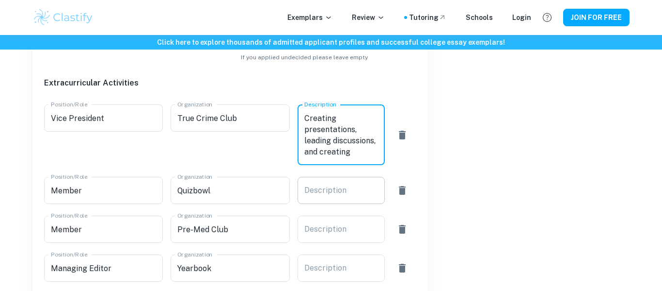
type textarea "Creating presentations, leading discussions, and creating content for social me…"
click at [333, 177] on div "Description x Description" at bounding box center [341, 190] width 87 height 27
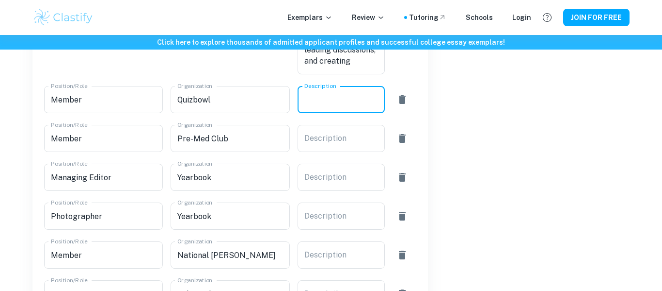
scroll to position [631, 0]
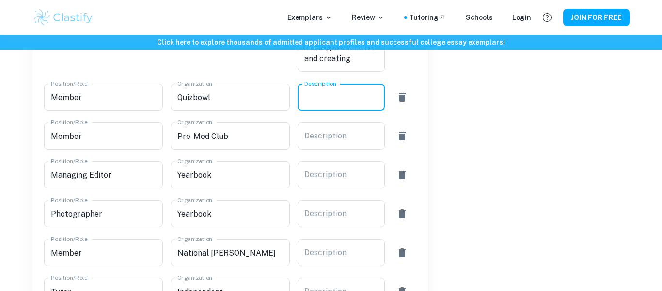
click at [338, 92] on textarea "Description" at bounding box center [342, 97] width 74 height 11
type textarea "D"
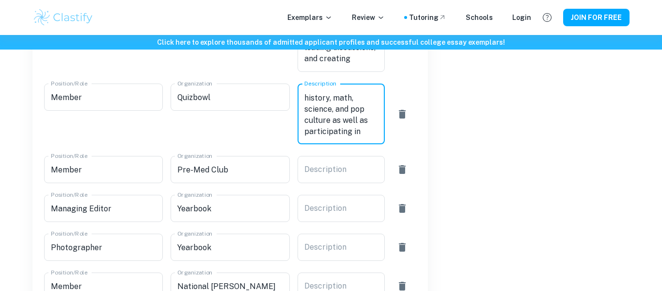
scroll to position [33, 0]
type textarea "Participating in trivia in literature, history, math, science, and pop culture …"
click at [338, 156] on div "Description x Description" at bounding box center [341, 169] width 87 height 27
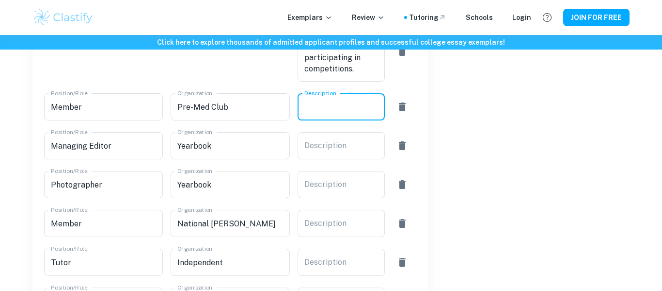
scroll to position [695, 0]
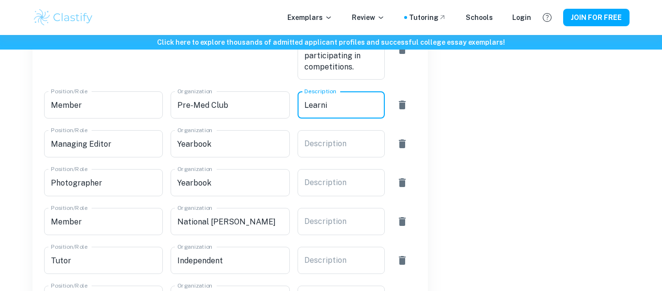
type textarea "Learnig"
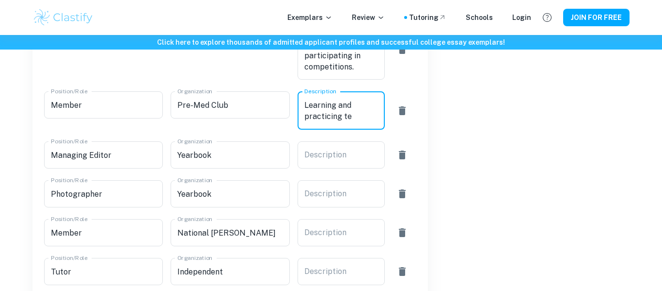
scroll to position [0, 0]
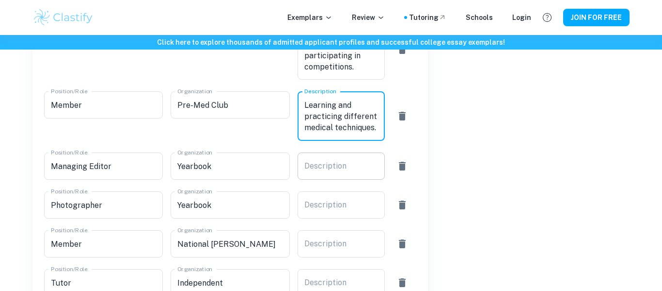
type textarea "Learning and practicing different medical techniques."
click at [337, 152] on div "Description x Description" at bounding box center [341, 165] width 87 height 27
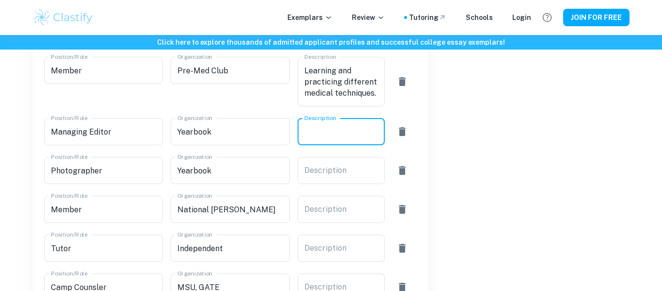
scroll to position [731, 0]
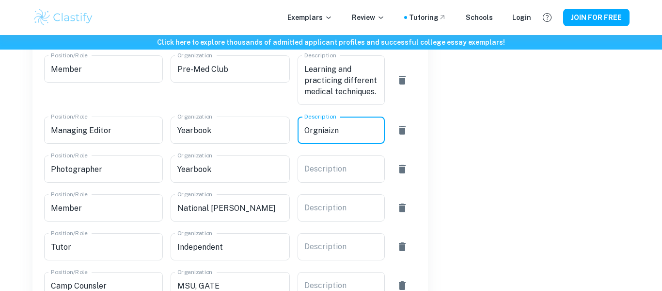
type textarea "Orgniaizng"
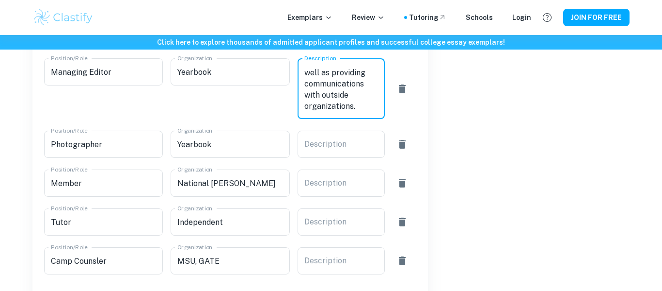
scroll to position [790, 0]
type textarea "Organizing all yearbook and senior related events as well as providing communic…"
click at [338, 130] on div "Description x Description" at bounding box center [341, 143] width 87 height 27
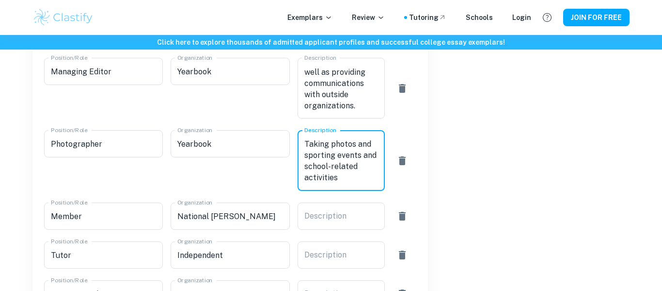
click at [372, 138] on textarea "Taking photos and sporting events and school-related activities" at bounding box center [342, 160] width 74 height 45
click at [349, 159] on div "Taking photos at sporting events and school-related activities x Description" at bounding box center [341, 160] width 87 height 61
click at [344, 154] on textarea "Taking photos at sporting events and school-related activities" at bounding box center [342, 160] width 74 height 45
type textarea "Taking photos at sporting events and school-related activities as well as mento…"
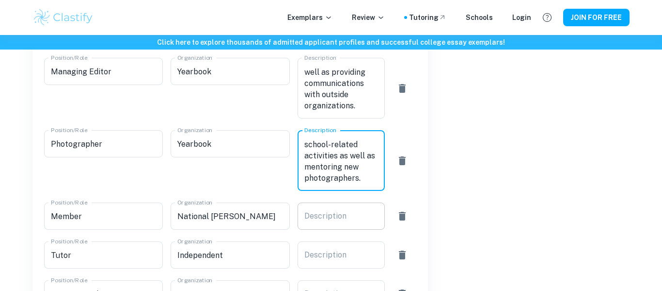
click at [349, 210] on textarea "Description" at bounding box center [342, 215] width 74 height 11
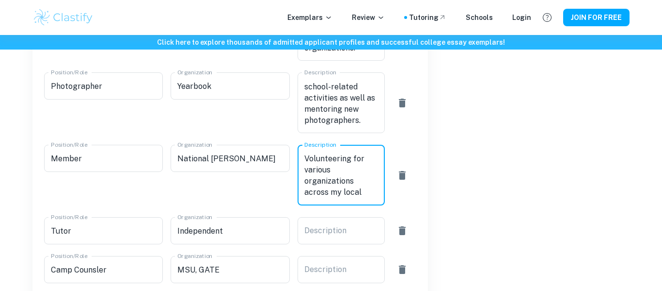
scroll to position [11, 0]
type textarea "Volunteering for various organizations across my local area."
click at [344, 217] on div "Description x Description" at bounding box center [341, 230] width 87 height 27
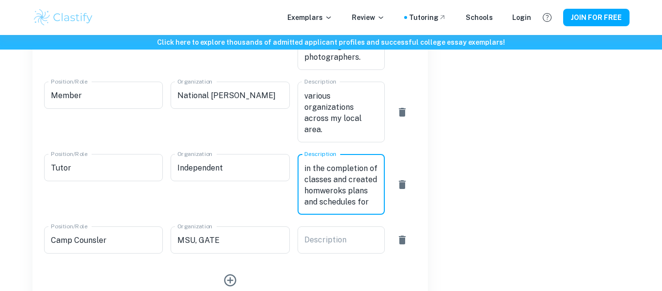
scroll to position [22, 0]
click at [377, 162] on textarea "Proving assistance in the completion of classes and created homweroks plans and…" at bounding box center [342, 184] width 74 height 45
click at [370, 162] on textarea "Proving assistance in the completion of classes and creating homweroks plans an…" at bounding box center [342, 184] width 74 height 45
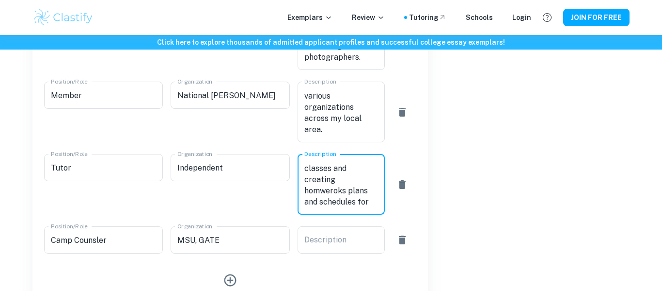
click at [370, 162] on textarea "Proving assistance in the completion of classes and creating homweroks plans an…" at bounding box center [342, 184] width 74 height 45
click at [350, 162] on textarea "Proving assistance in the completion of classes and creating homweroks plans an…" at bounding box center [342, 184] width 74 height 45
type textarea "Proving assistance in the completion of classes and creating homework plans and…"
click at [340, 226] on div "Description x Description" at bounding box center [341, 239] width 87 height 27
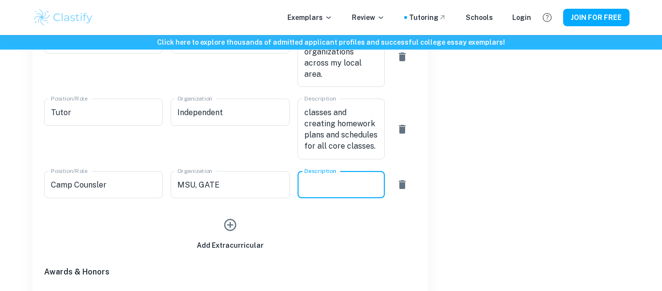
scroll to position [969, 0]
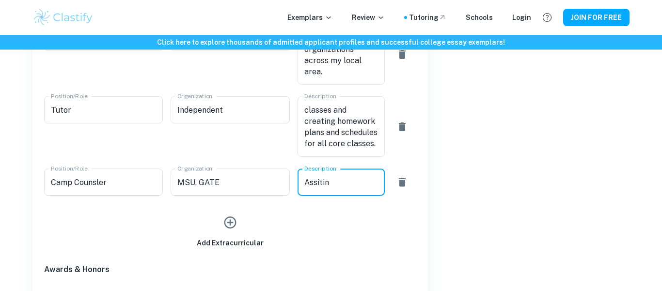
type textarea "Assiting"
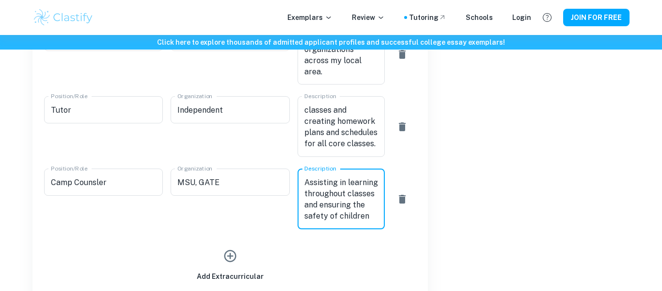
scroll to position [11, 0]
type textarea "Assisting in learning throughout classes and ensuring the safety of children ag…"
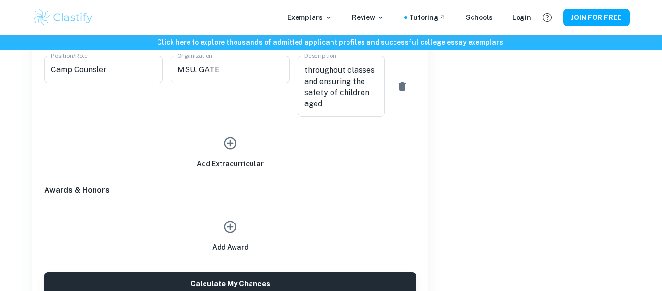
scroll to position [1084, 0]
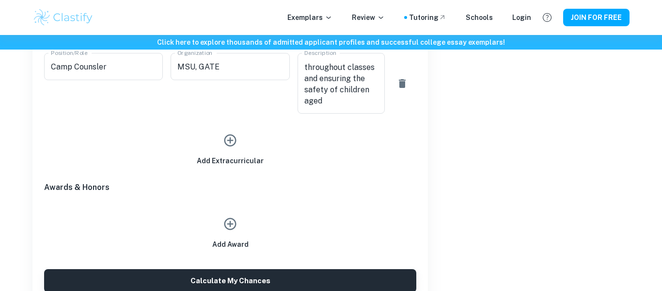
click at [236, 218] on icon "button" at bounding box center [231, 224] width 12 height 12
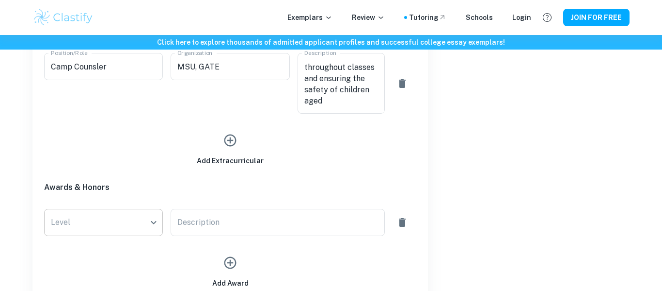
click at [129, 216] on li "National" at bounding box center [103, 219] width 111 height 22
type input "National"
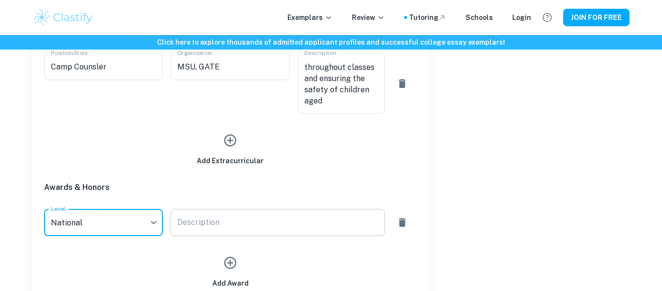
click at [224, 209] on div "x Description" at bounding box center [278, 222] width 214 height 27
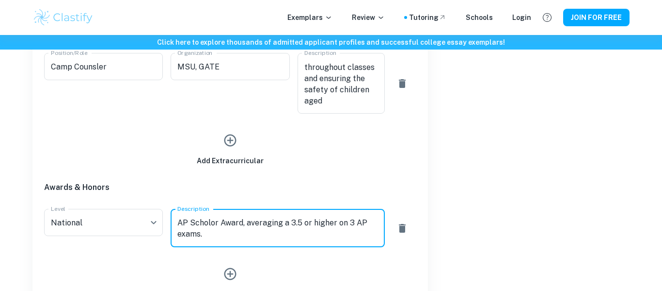
click at [214, 217] on textarea "AP Scholor Award, averaging a 3.5 or higher on 3 AP exams." at bounding box center [278, 228] width 200 height 22
type textarea "AP Scholar Award, averaging a 3.5 or higher on 3 AP exams."
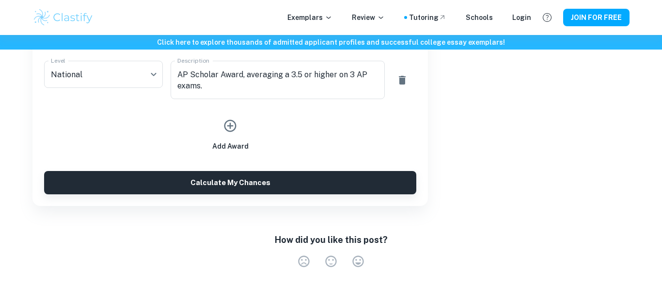
scroll to position [1239, 0]
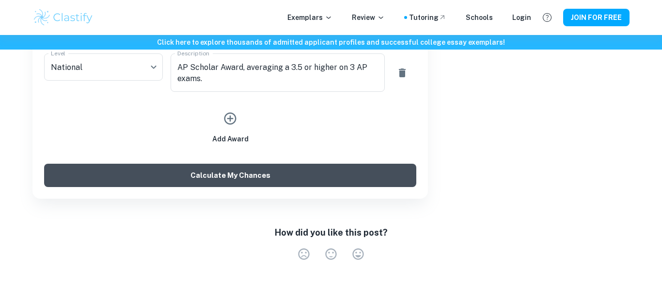
click at [385, 163] on button "Calculate My Chances" at bounding box center [230, 174] width 372 height 23
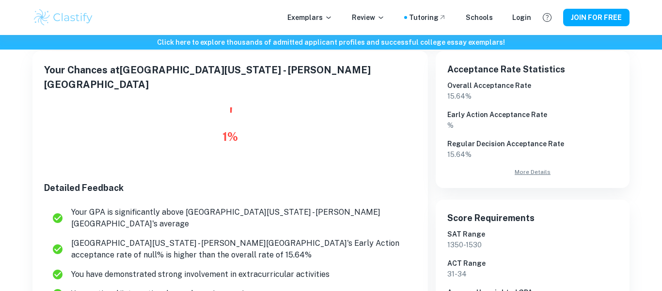
scroll to position [161, 0]
